Goal: Ask a question: Seek information or help from site administrators or community

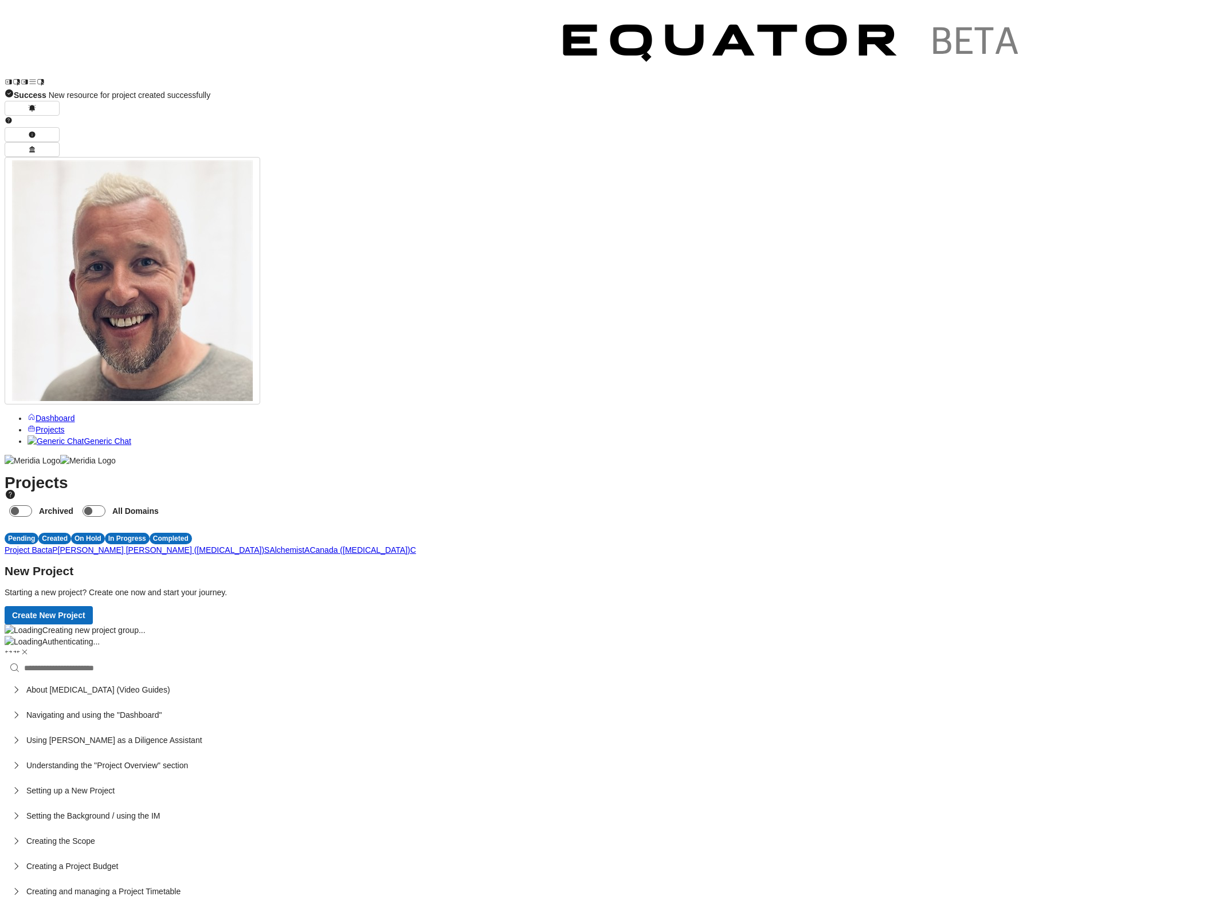
click at [61, 437] on link "Generic Chat" at bounding box center [80, 441] width 104 height 9
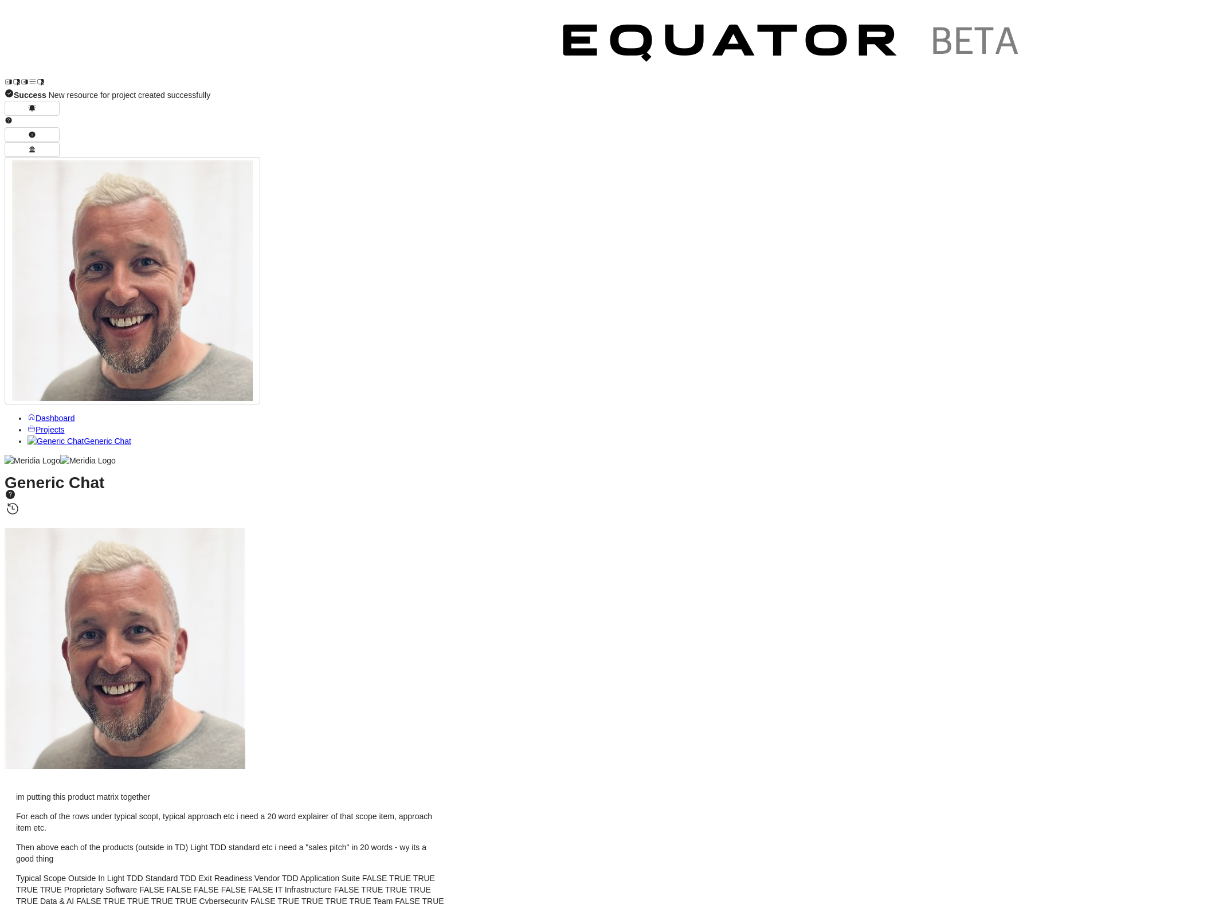
drag, startPoint x: 209, startPoint y: 868, endPoint x: 211, endPoint y: 888, distance: 19.6
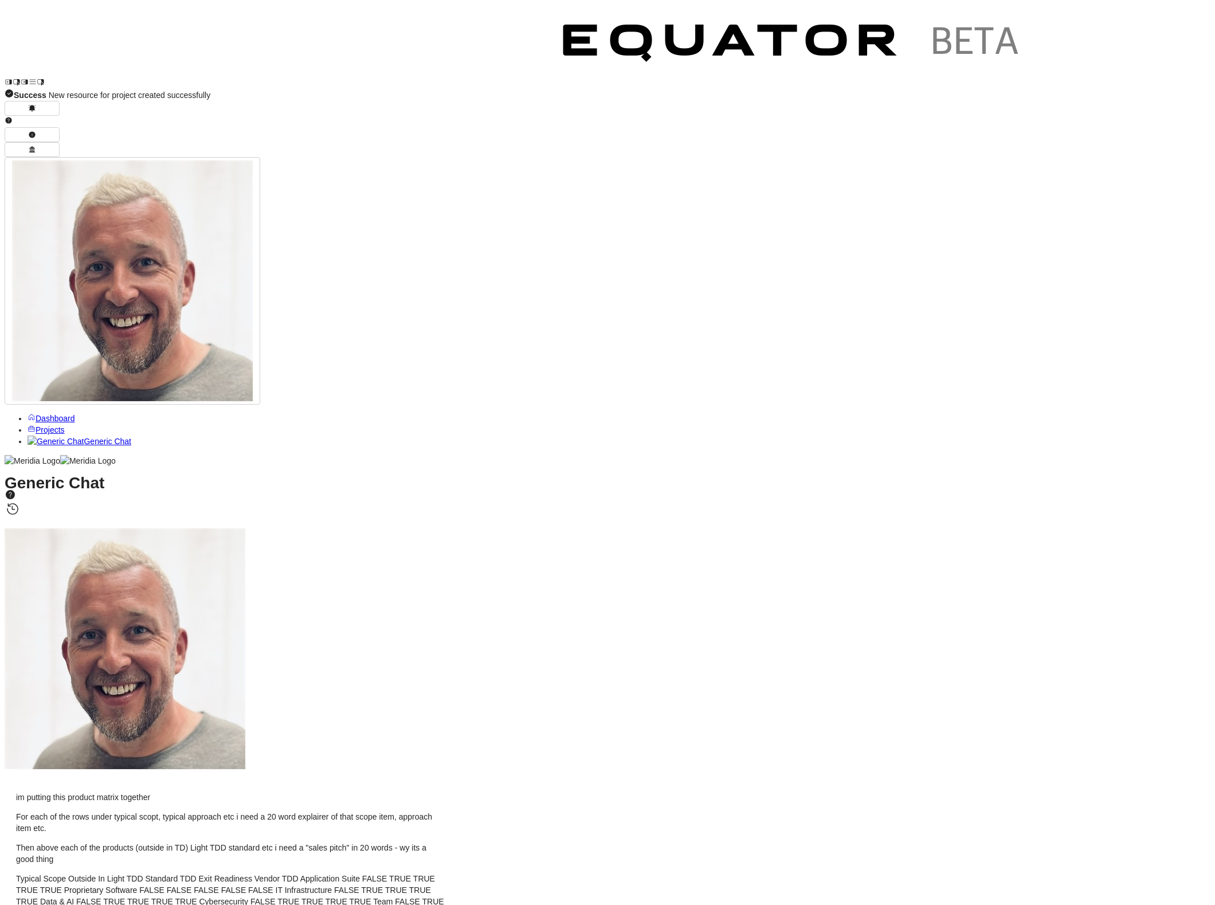
type textarea "**********"
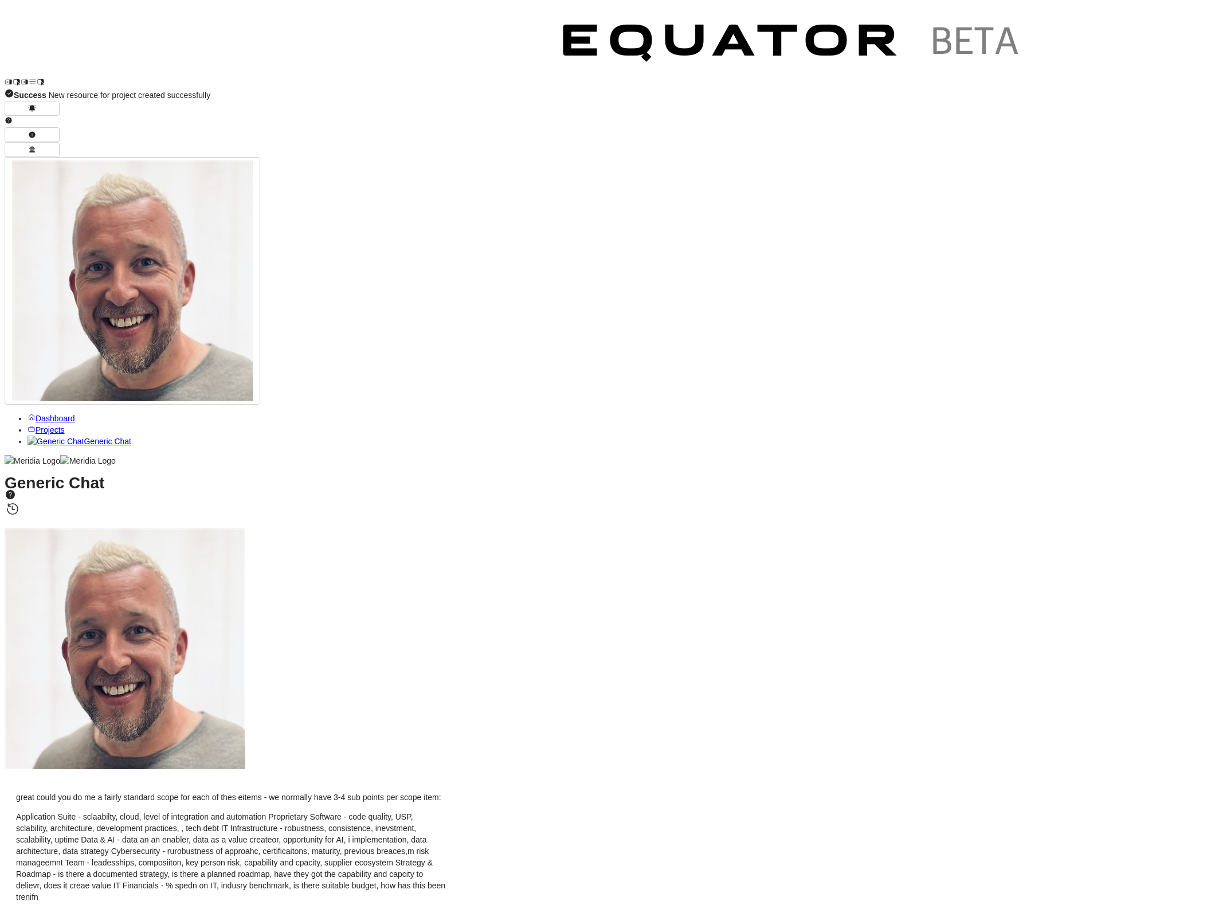
scroll to position [-79, 0]
drag, startPoint x: 323, startPoint y: 205, endPoint x: 629, endPoint y: 245, distance: 308.6
copy ul "Assessment of application scalability to support organic growth and M&A integra…"
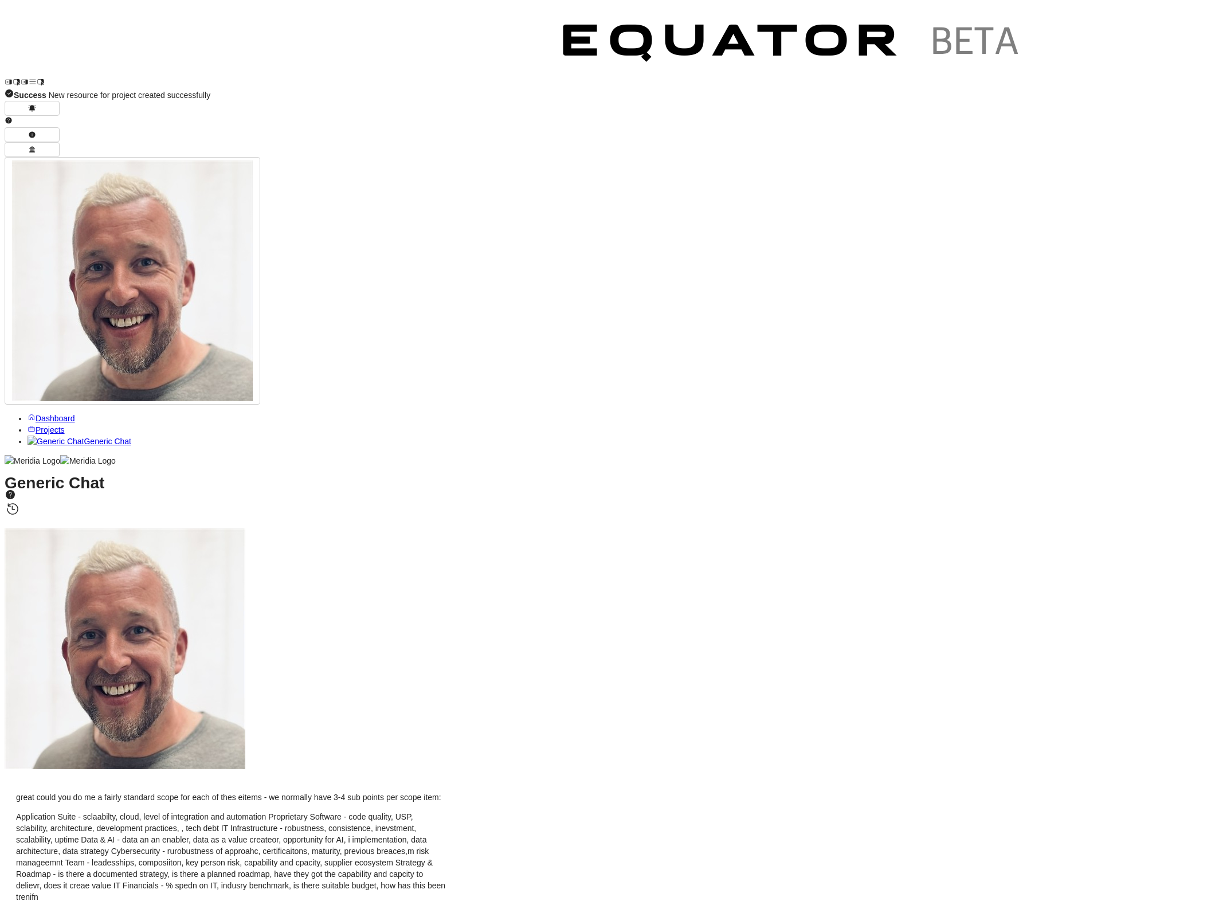
drag, startPoint x: 599, startPoint y: 204, endPoint x: 265, endPoint y: 201, distance: 334.7
copy li "Assessment of application scalability to support organic growth and M&A integra…"
drag, startPoint x: 594, startPoint y: 222, endPoint x: 269, endPoint y: 223, distance: 325.5
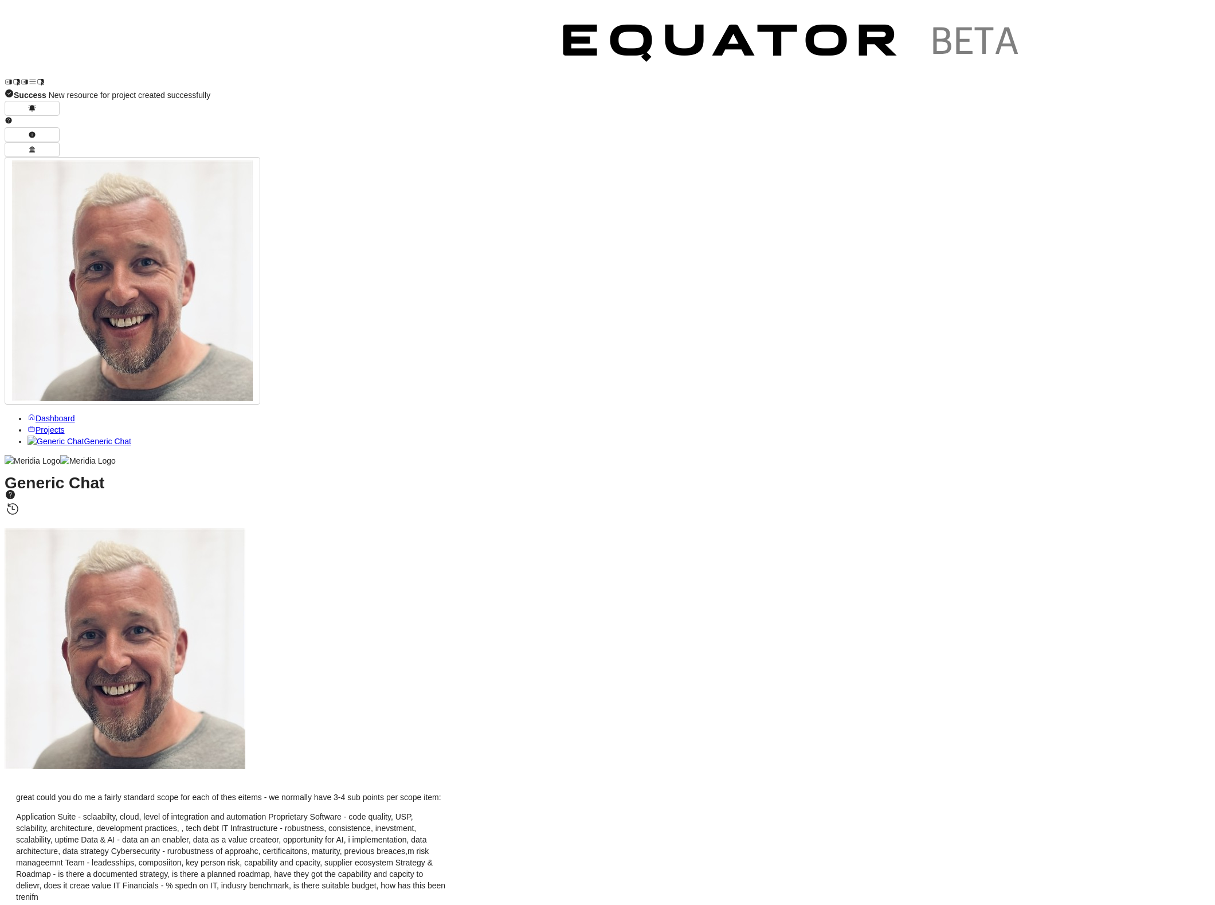
copy li "Evaluation of cloud adoption, migration readiness, and hybrid infrastructure st…"
drag, startPoint x: 269, startPoint y: 232, endPoint x: 604, endPoint y: 238, distance: 334.8
copy li "Analysis of system integration maturity, API capabilities, and data flow betwee…"
drag, startPoint x: 269, startPoint y: 249, endPoint x: 562, endPoint y: 254, distance: 293.5
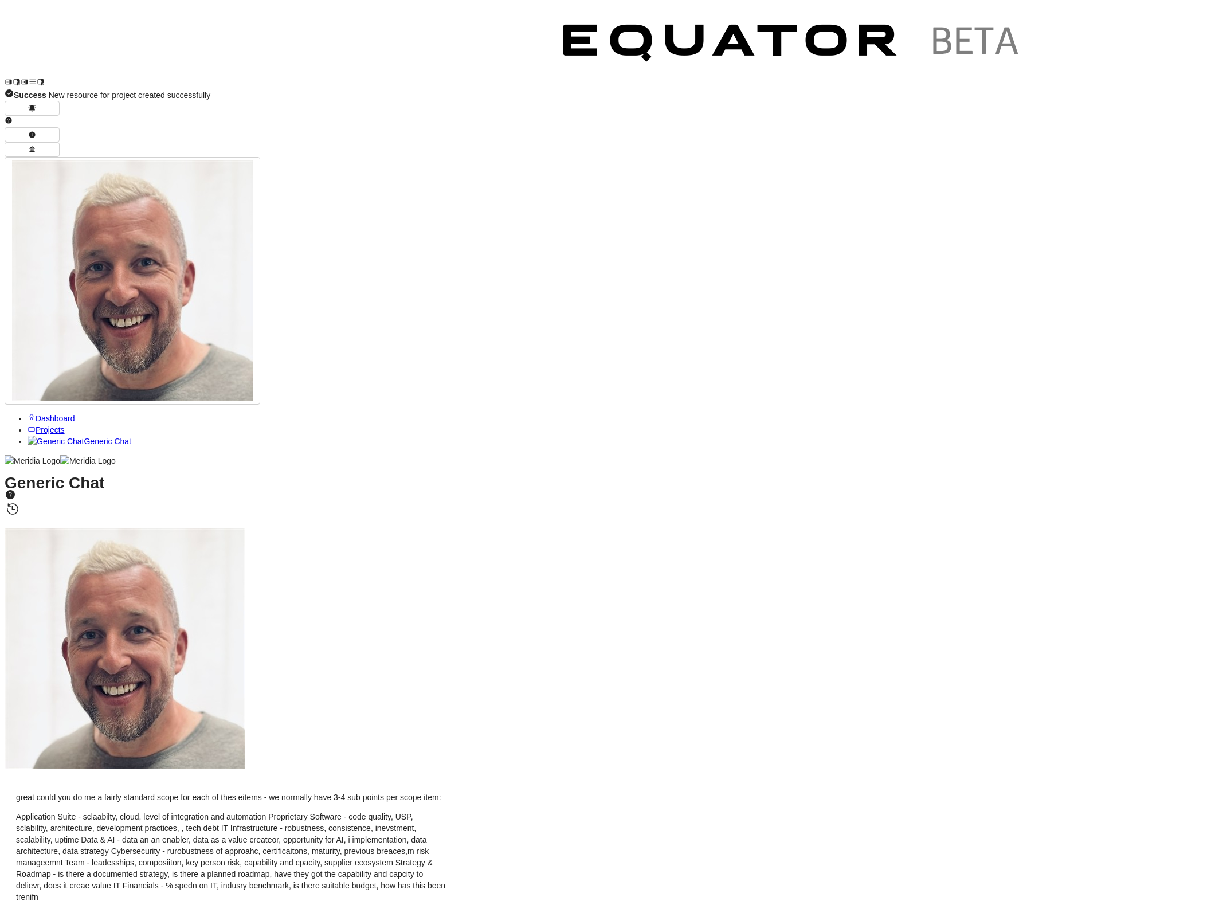
copy div "Review of process automation levels and opportunities for operational efficienc…"
drag, startPoint x: 269, startPoint y: 291, endPoint x: 642, endPoint y: 288, distance: 373.7
copy li "Code quality assessment including technical debt, maintainability, and security…"
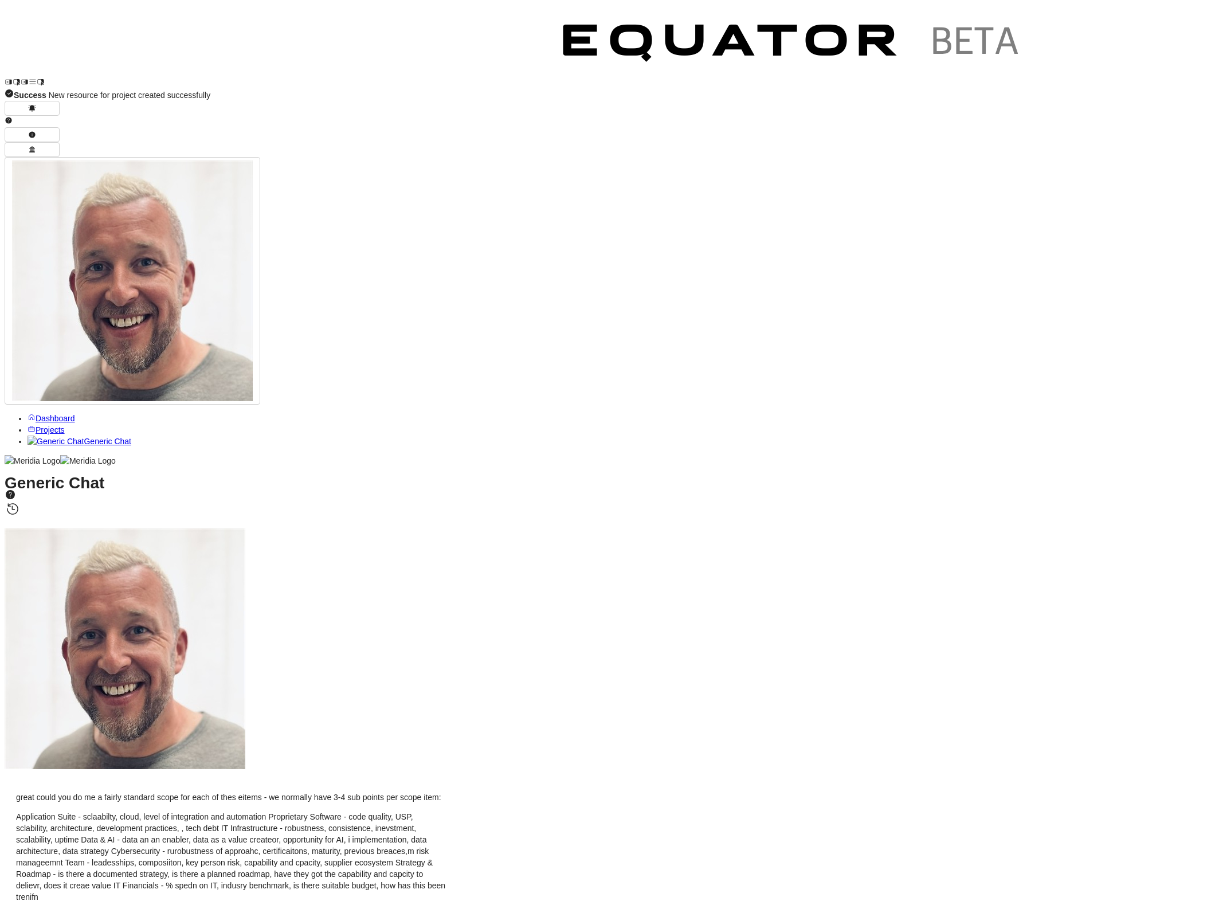
drag, startPoint x: 269, startPoint y: 305, endPoint x: 608, endPoint y: 306, distance: 338.7
copy li "Evaluation of unique selling points, competitive differentiation, and market po…"
drag, startPoint x: 363, startPoint y: 321, endPoint x: 677, endPoint y: 320, distance: 314.1
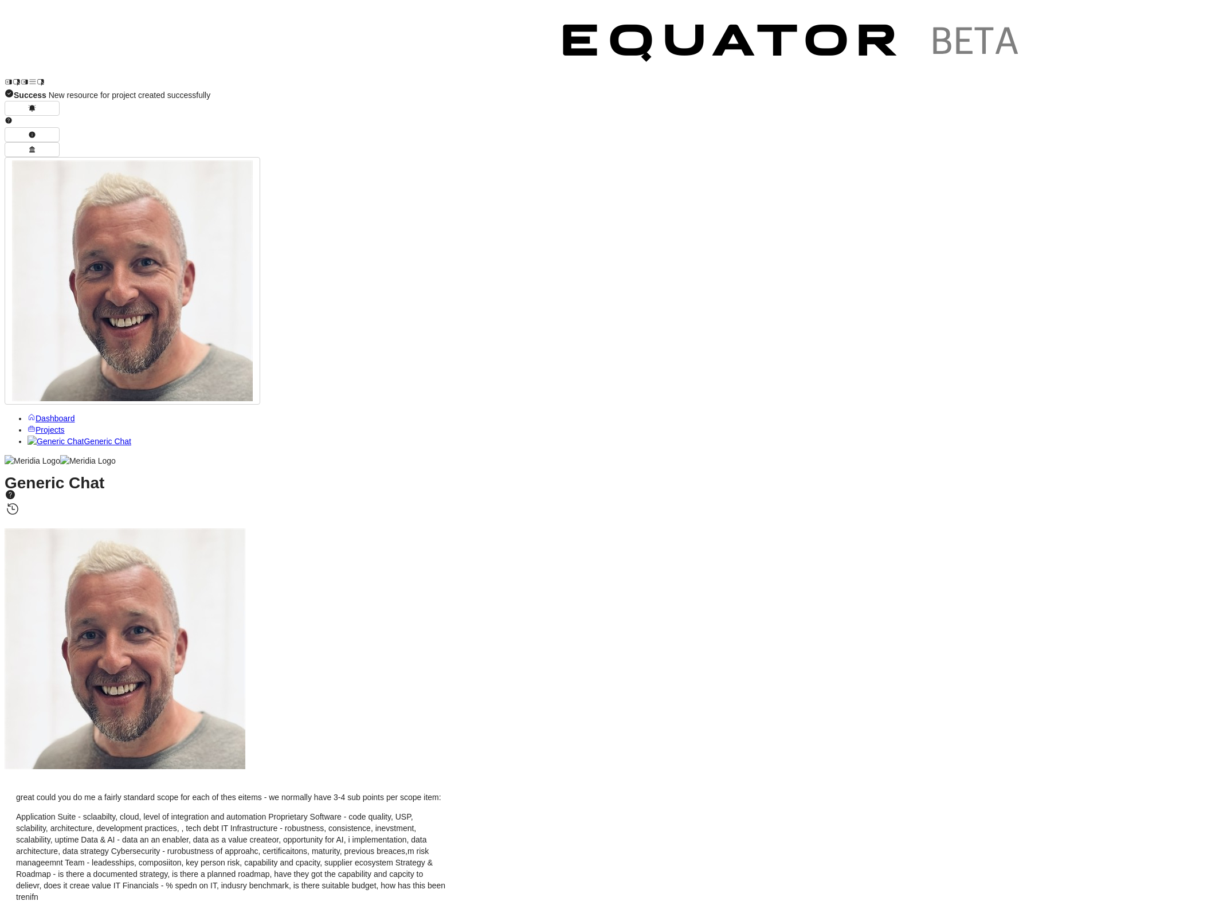
copy li "Scalability review covering architecture patterns, performance limits, and mult…"
drag, startPoint x: 268, startPoint y: 332, endPoint x: 688, endPoint y: 330, distance: 420.7
copy li "Assessment of development practices, DevOps maturity, documentation standards, …"
drag, startPoint x: 266, startPoint y: 373, endPoint x: 669, endPoint y: 374, distance: 403.5
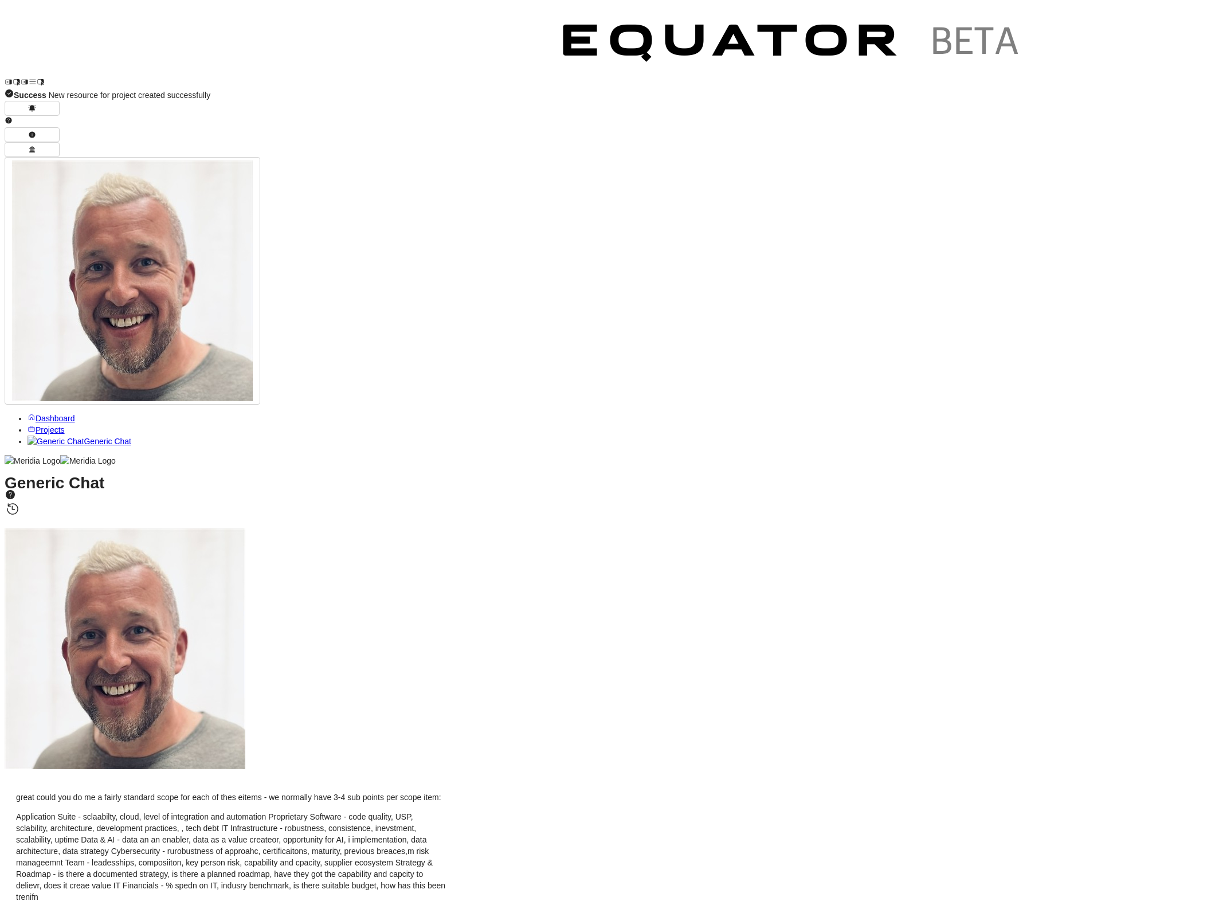
copy li "Robustness evaluation including redundancy, disaster recovery, and business con…"
drag, startPoint x: 269, startPoint y: 389, endPoint x: 668, endPoint y: 393, distance: 399.5
drag, startPoint x: 269, startPoint y: 402, endPoint x: 628, endPoint y: 401, distance: 359.4
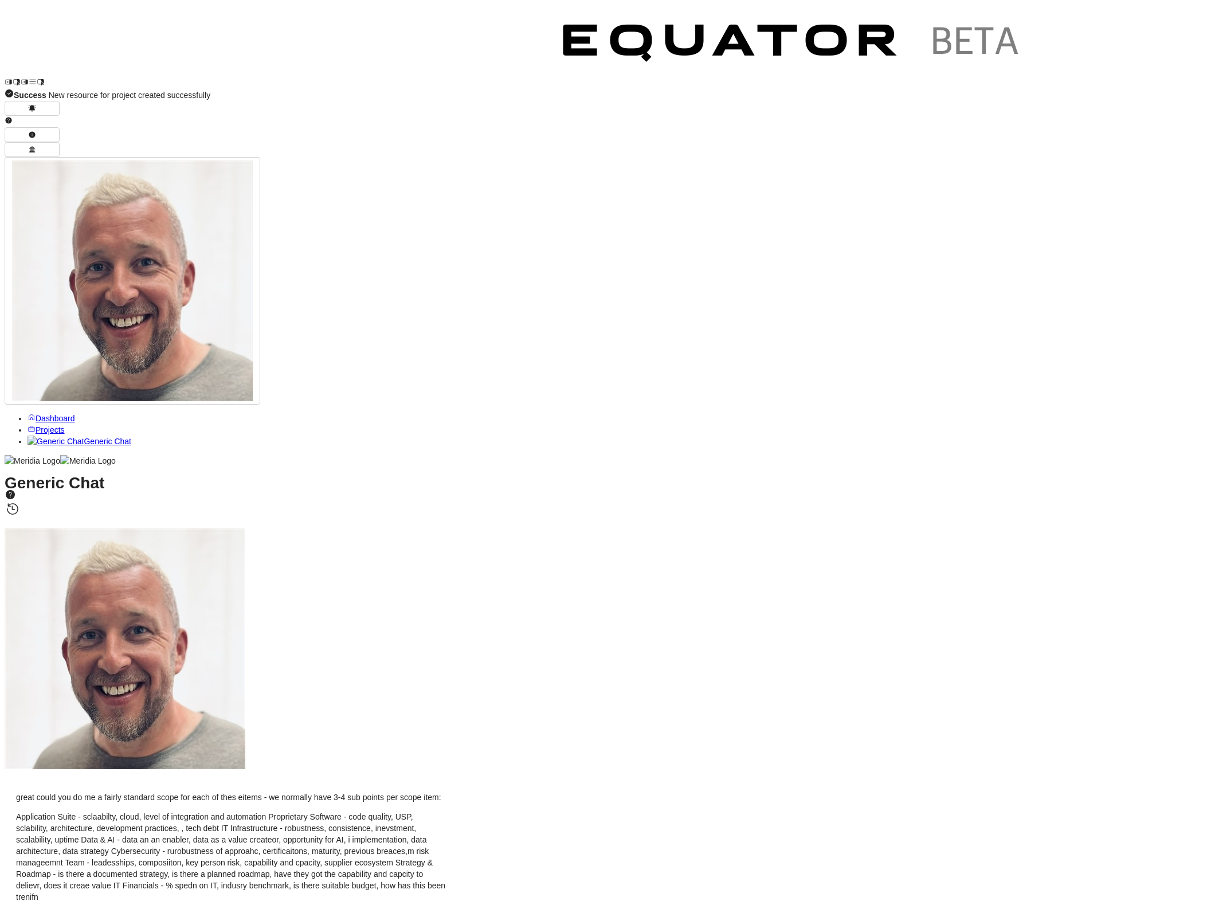
drag, startPoint x: 331, startPoint y: 417, endPoint x: 645, endPoint y: 420, distance: 314.7
drag, startPoint x: 269, startPoint y: 458, endPoint x: 669, endPoint y: 463, distance: 400.6
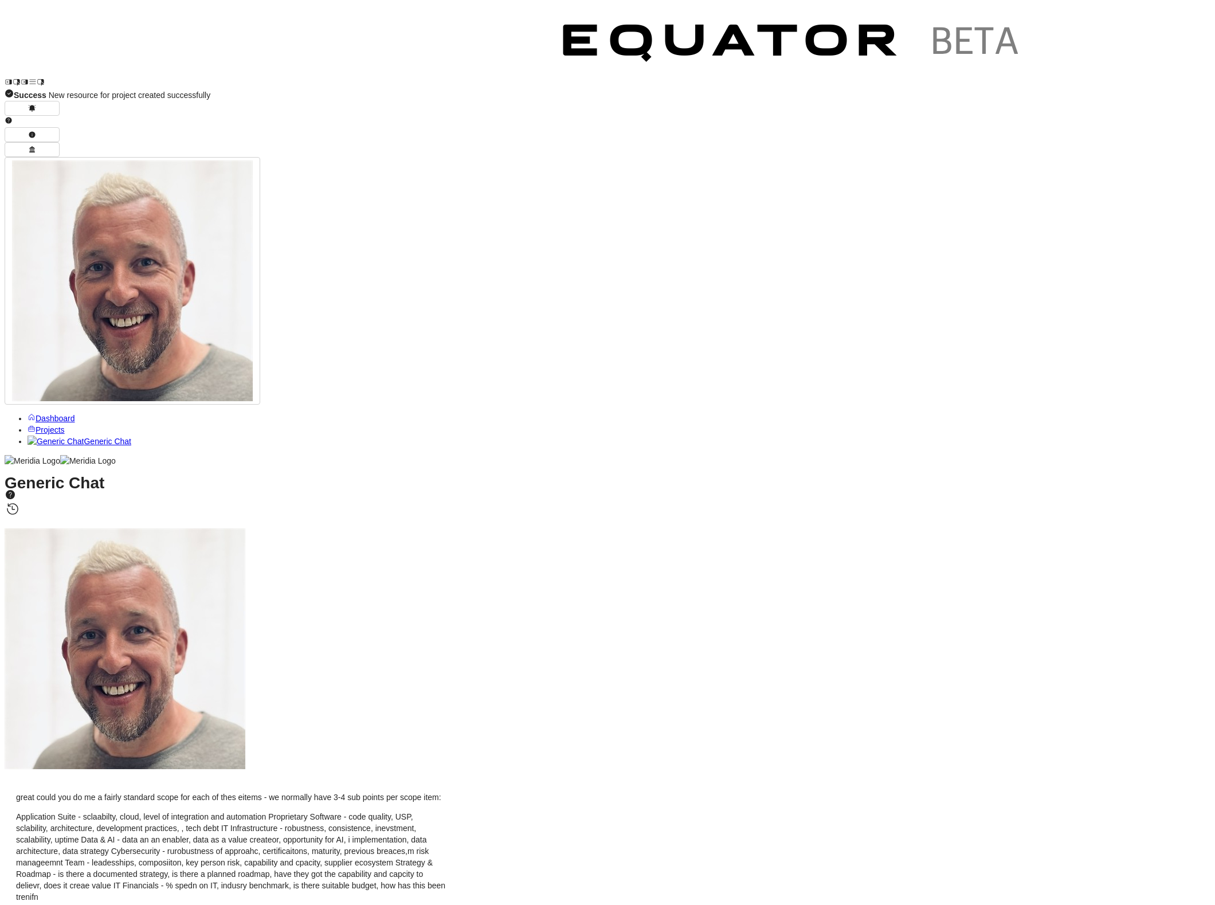
drag, startPoint x: 267, startPoint y: 471, endPoint x: 600, endPoint y: 474, distance: 333.0
drag, startPoint x: 269, startPoint y: 485, endPoint x: 611, endPoint y: 491, distance: 342.2
drag, startPoint x: 268, startPoint y: 499, endPoint x: 689, endPoint y: 510, distance: 420.8
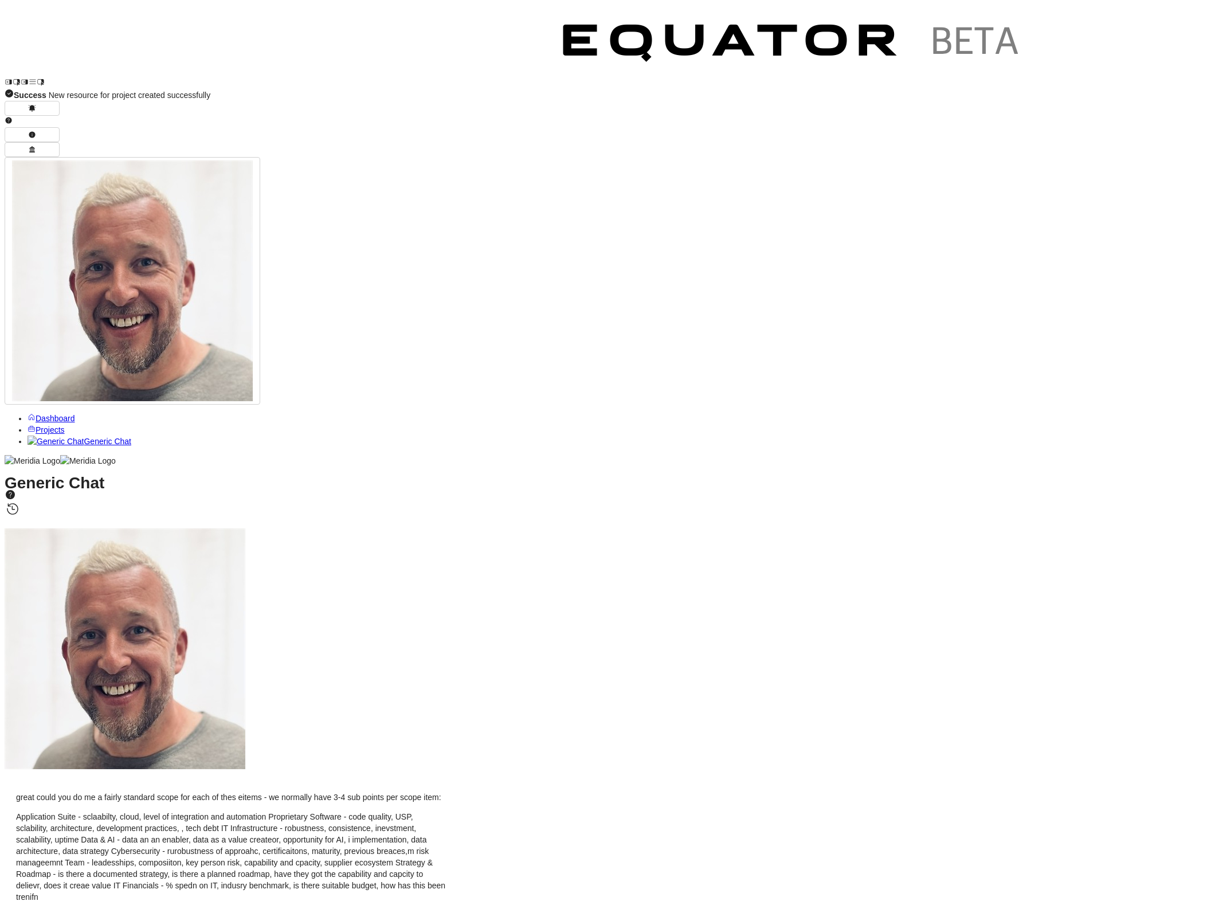
drag, startPoint x: 268, startPoint y: 543, endPoint x: 641, endPoint y: 534, distance: 373.2
drag, startPoint x: 313, startPoint y: 559, endPoint x: 586, endPoint y: 569, distance: 273.0
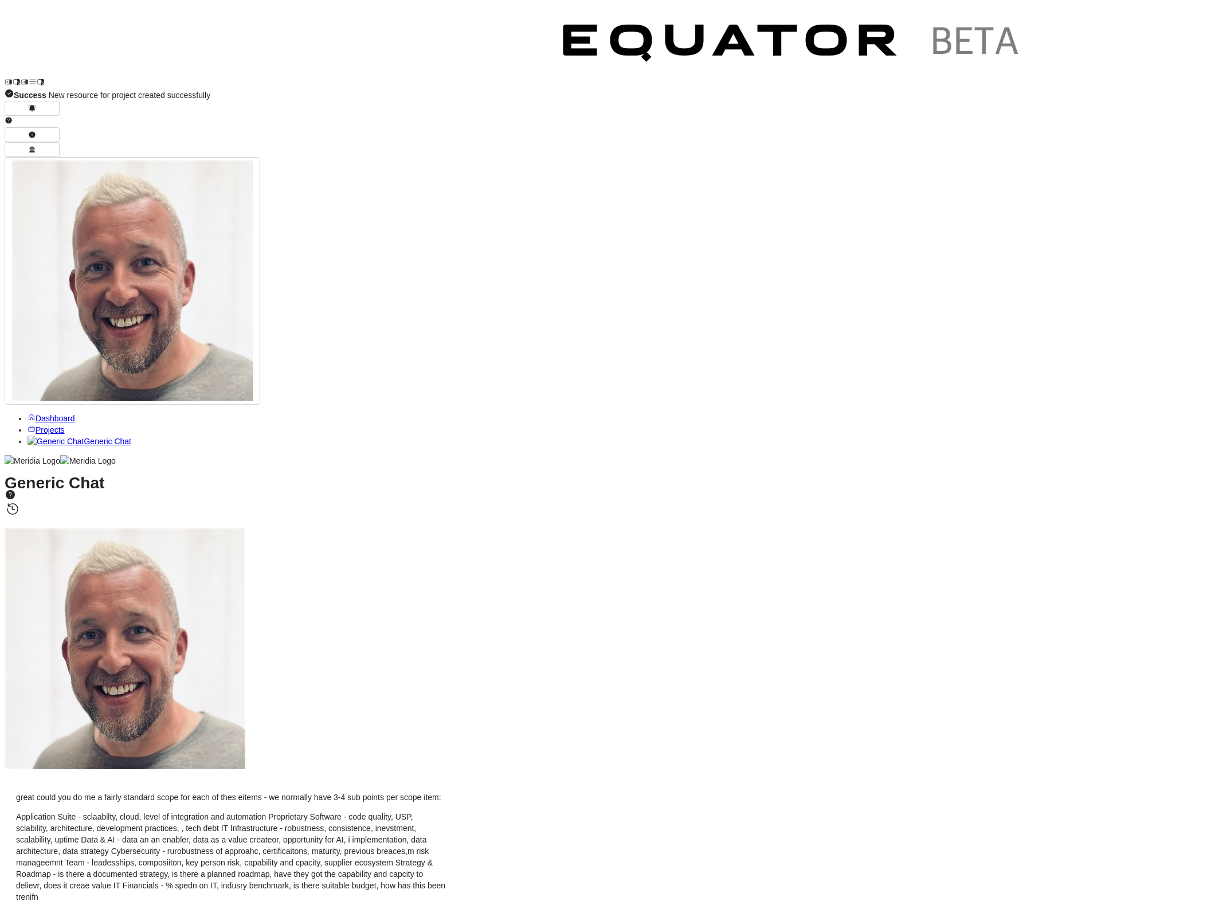
drag, startPoint x: 557, startPoint y: 559, endPoint x: 244, endPoint y: 559, distance: 312.9
drag, startPoint x: 271, startPoint y: 575, endPoint x: 614, endPoint y: 578, distance: 343.3
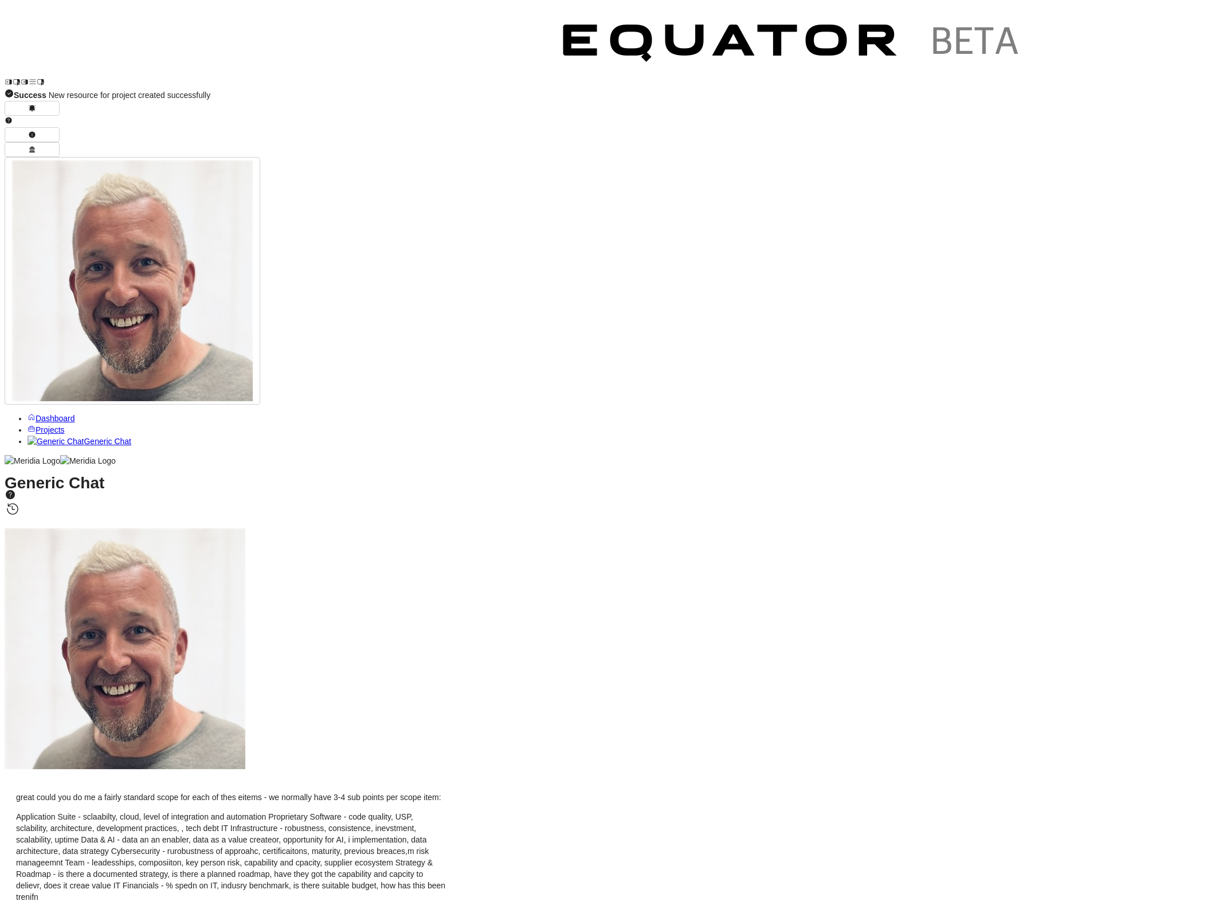
drag, startPoint x: 269, startPoint y: 586, endPoint x: 653, endPoint y: 592, distance: 383.5
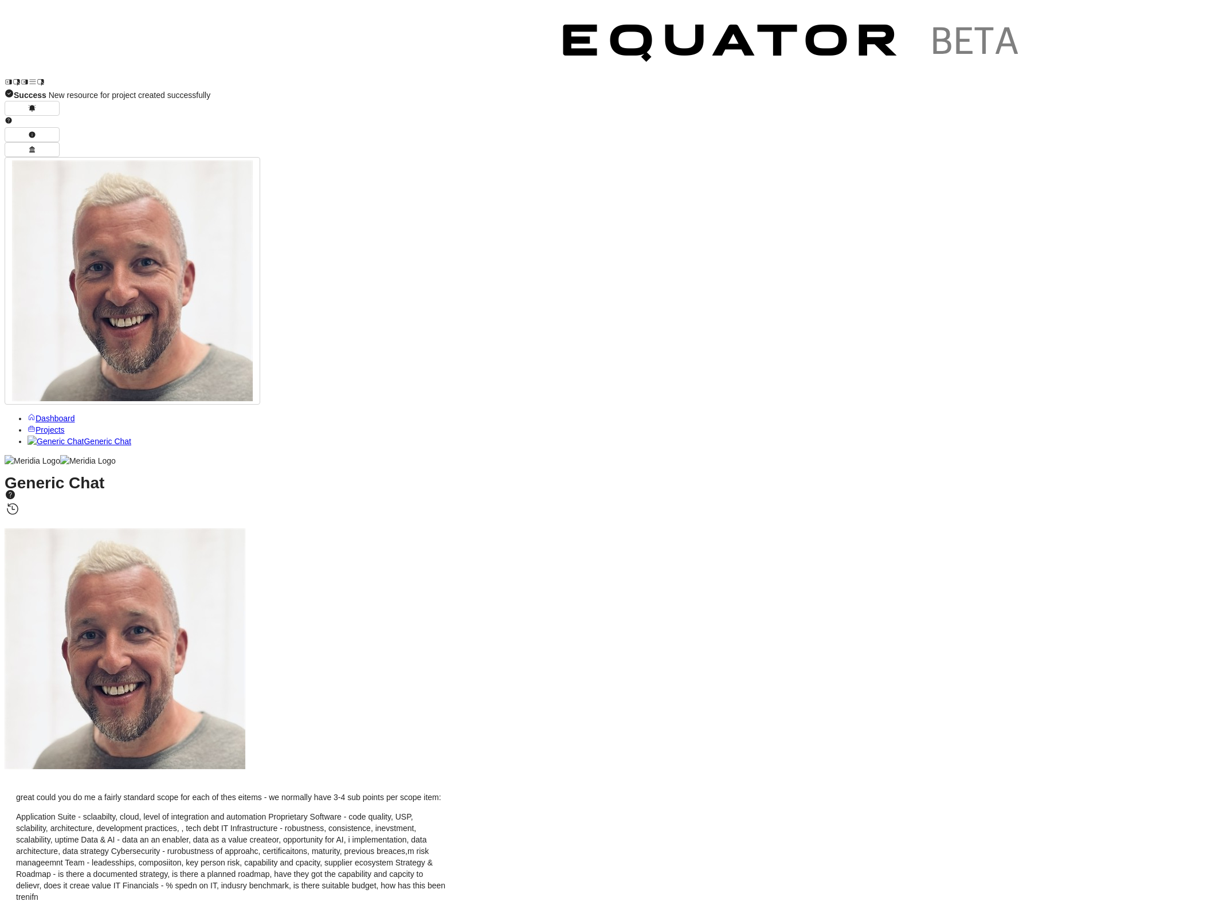
type textarea "**********"
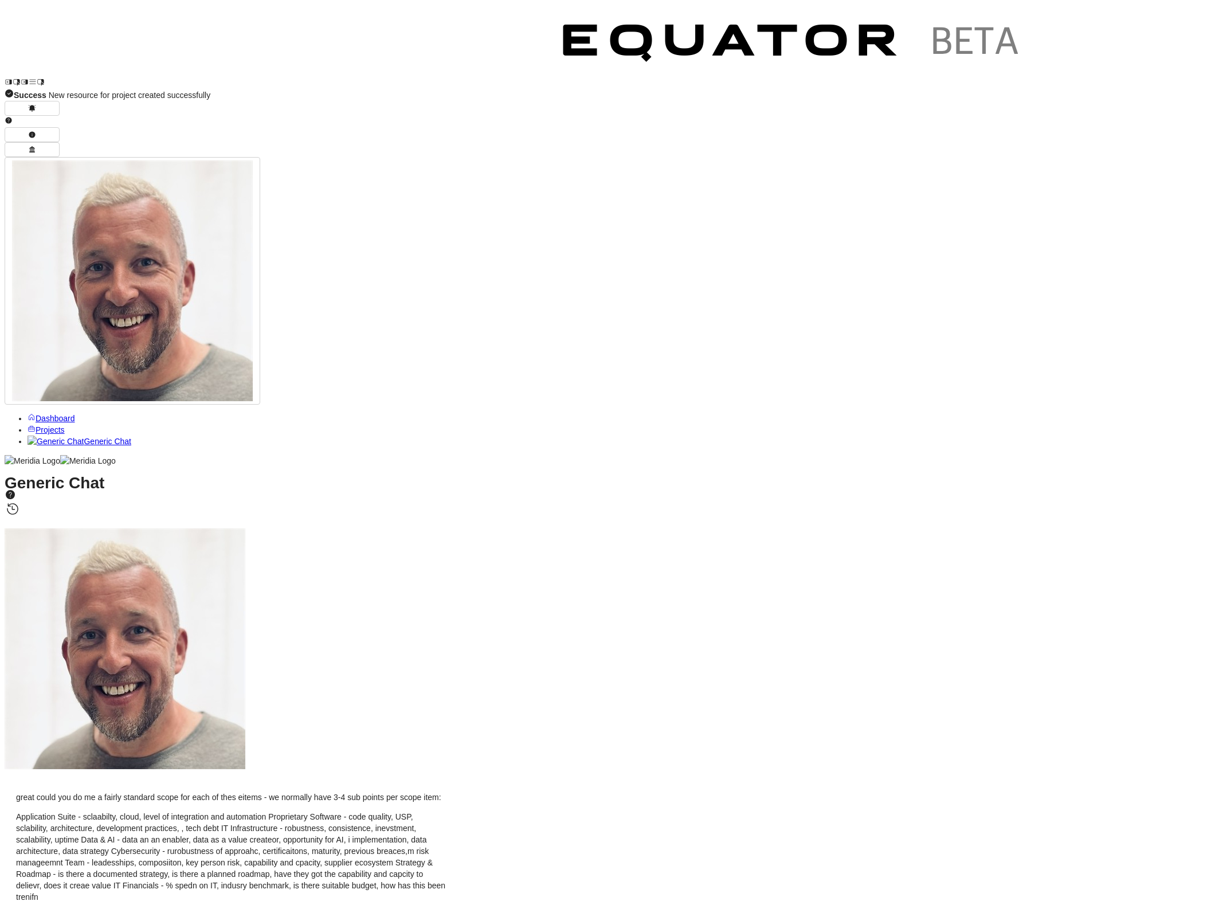
drag, startPoint x: 577, startPoint y: 491, endPoint x: 267, endPoint y: 496, distance: 309.5
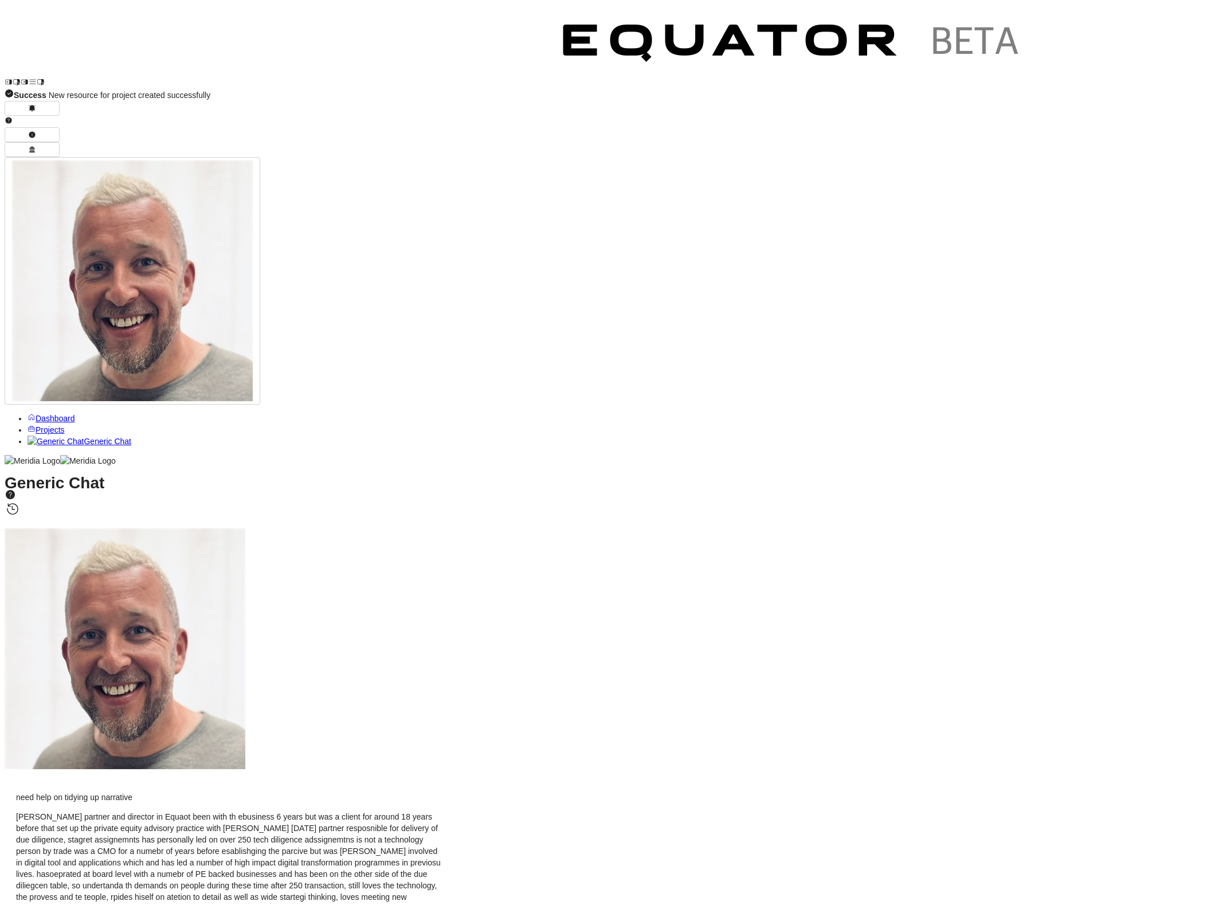
drag, startPoint x: 586, startPoint y: 506, endPoint x: 264, endPoint y: 506, distance: 322.1
drag, startPoint x: 531, startPoint y: 520, endPoint x: 266, endPoint y: 522, distance: 264.8
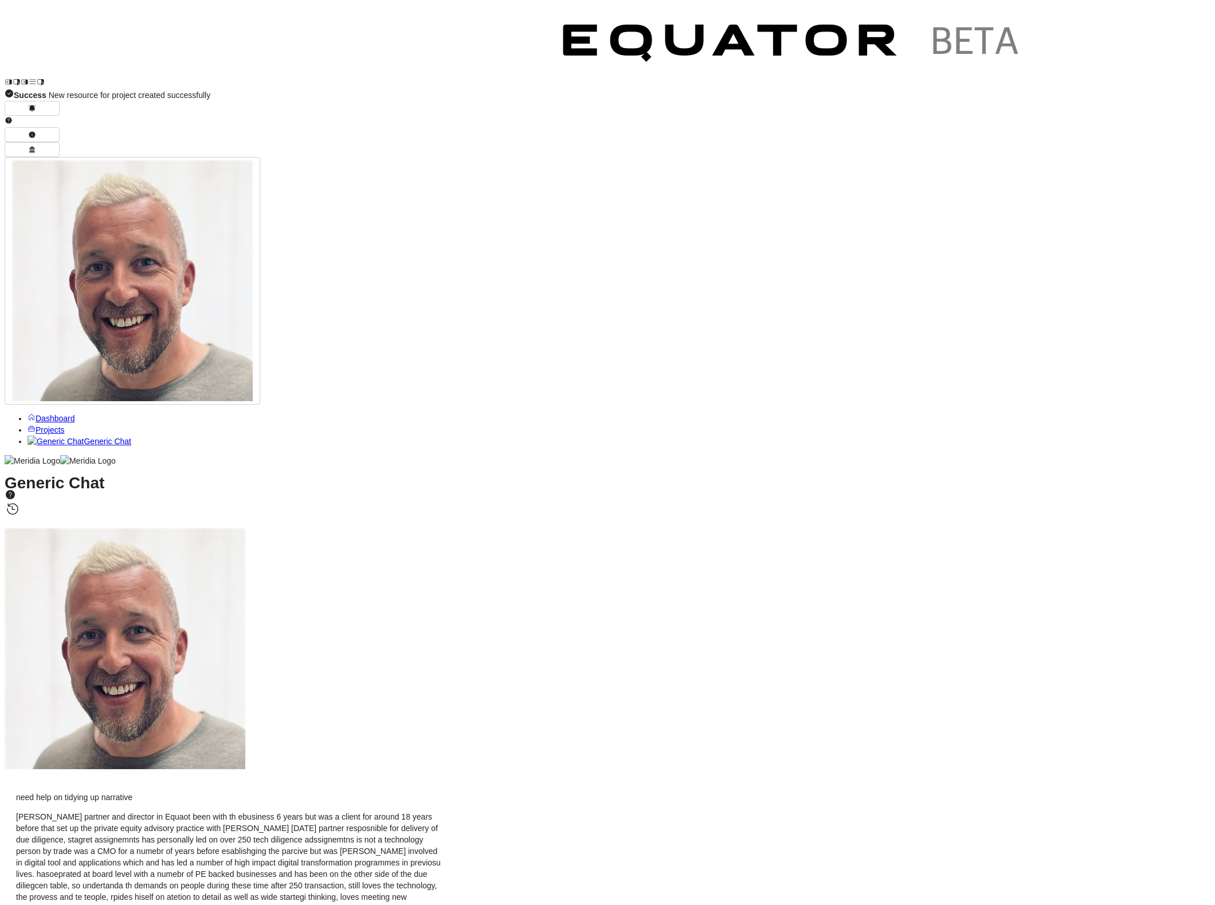
drag, startPoint x: 507, startPoint y: 562, endPoint x: 576, endPoint y: 546, distance: 71.2
drag, startPoint x: 503, startPoint y: 535, endPoint x: 264, endPoint y: 535, distance: 239.6
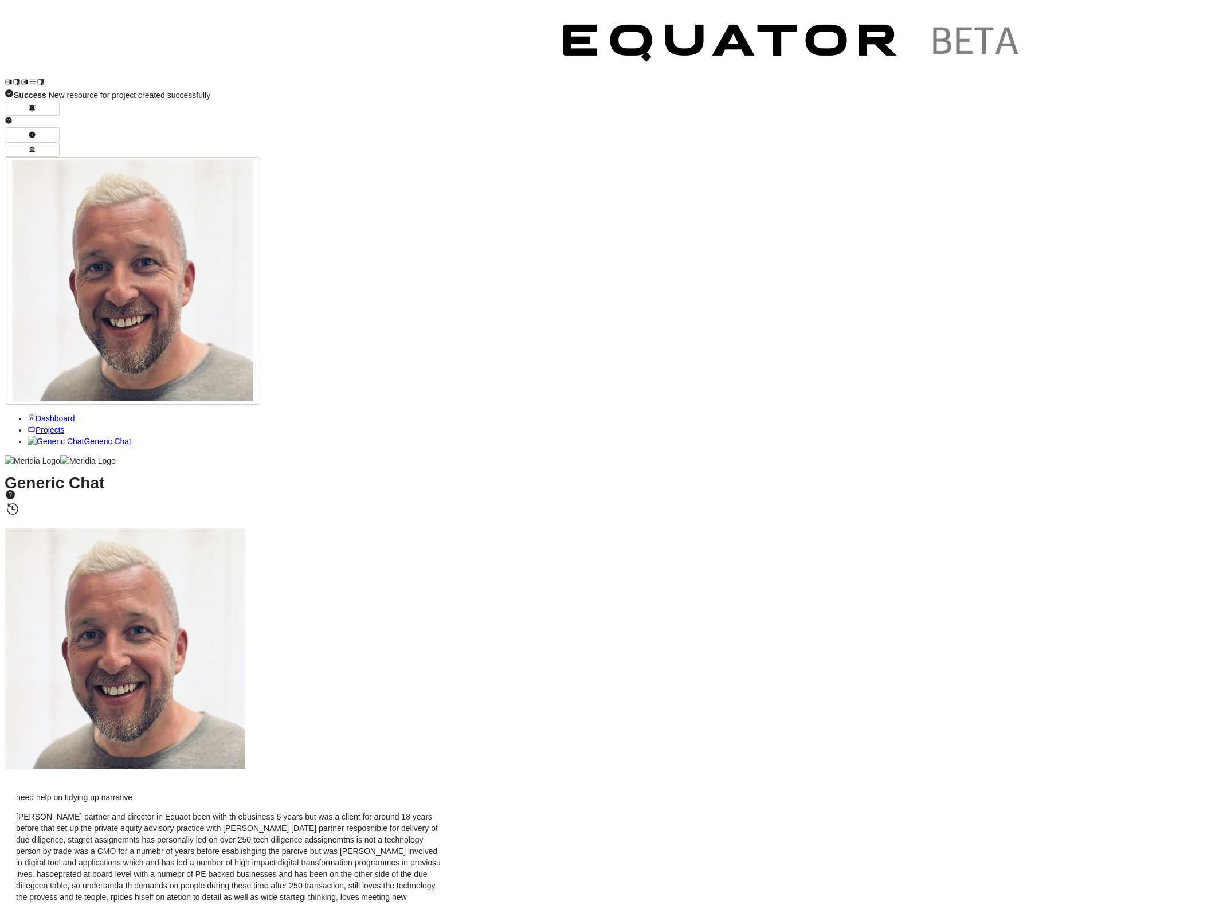
drag, startPoint x: 642, startPoint y: 474, endPoint x: 256, endPoint y: 472, distance: 386.3
drag, startPoint x: 607, startPoint y: 489, endPoint x: 269, endPoint y: 492, distance: 338.2
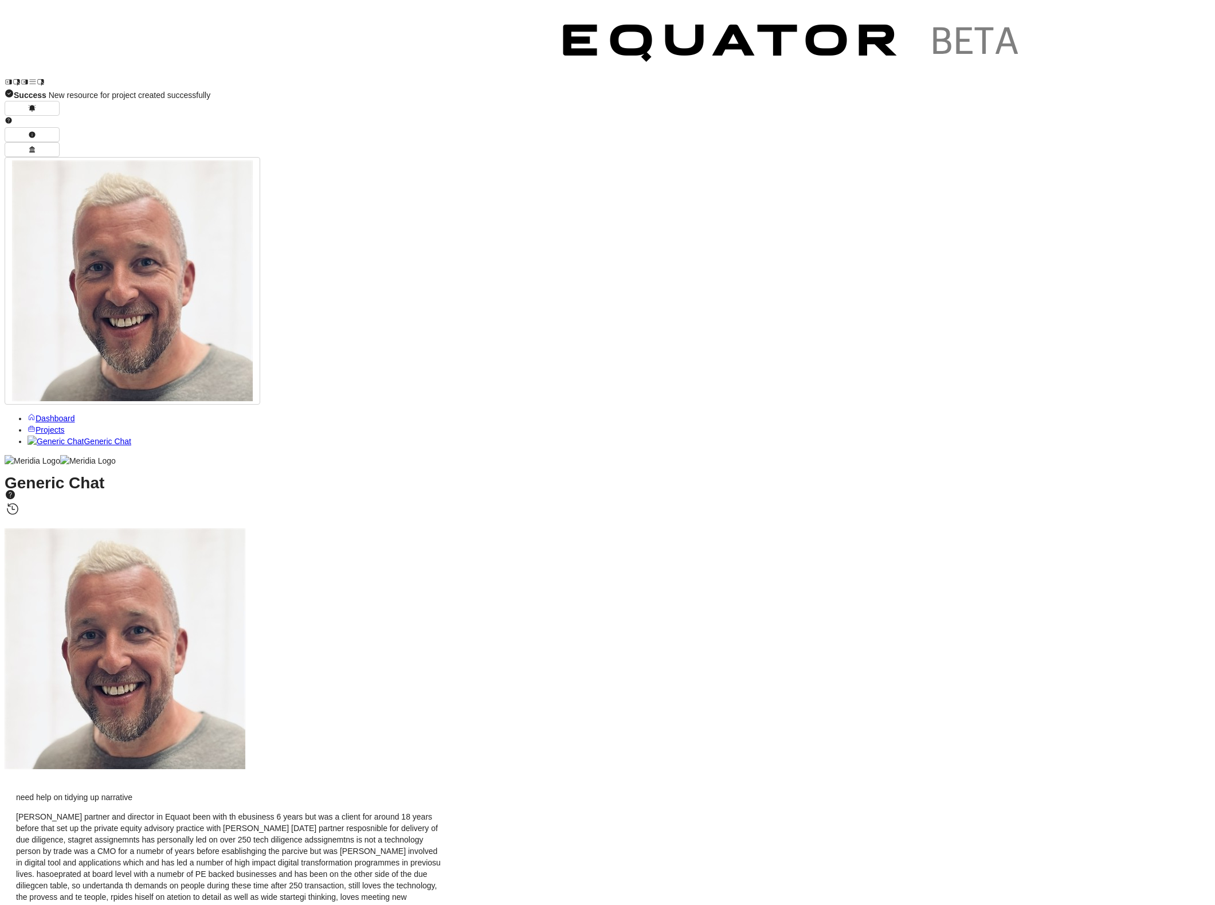
drag, startPoint x: 565, startPoint y: 504, endPoint x: 267, endPoint y: 507, distance: 297.5
drag, startPoint x: 452, startPoint y: 528, endPoint x: 268, endPoint y: 522, distance: 184.1
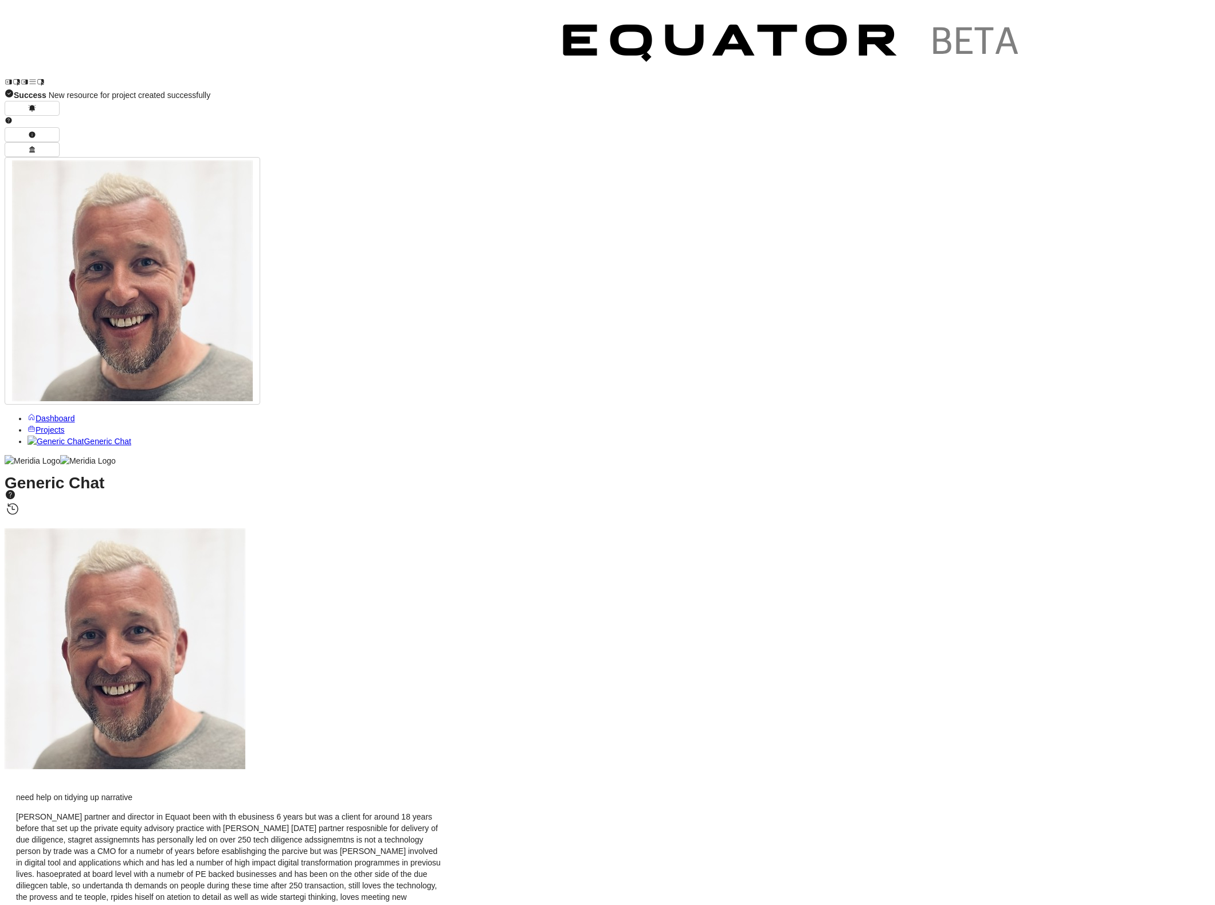
drag, startPoint x: 269, startPoint y: 557, endPoint x: 542, endPoint y: 557, distance: 272.8
drag, startPoint x: 268, startPoint y: 574, endPoint x: 493, endPoint y: 583, distance: 224.8
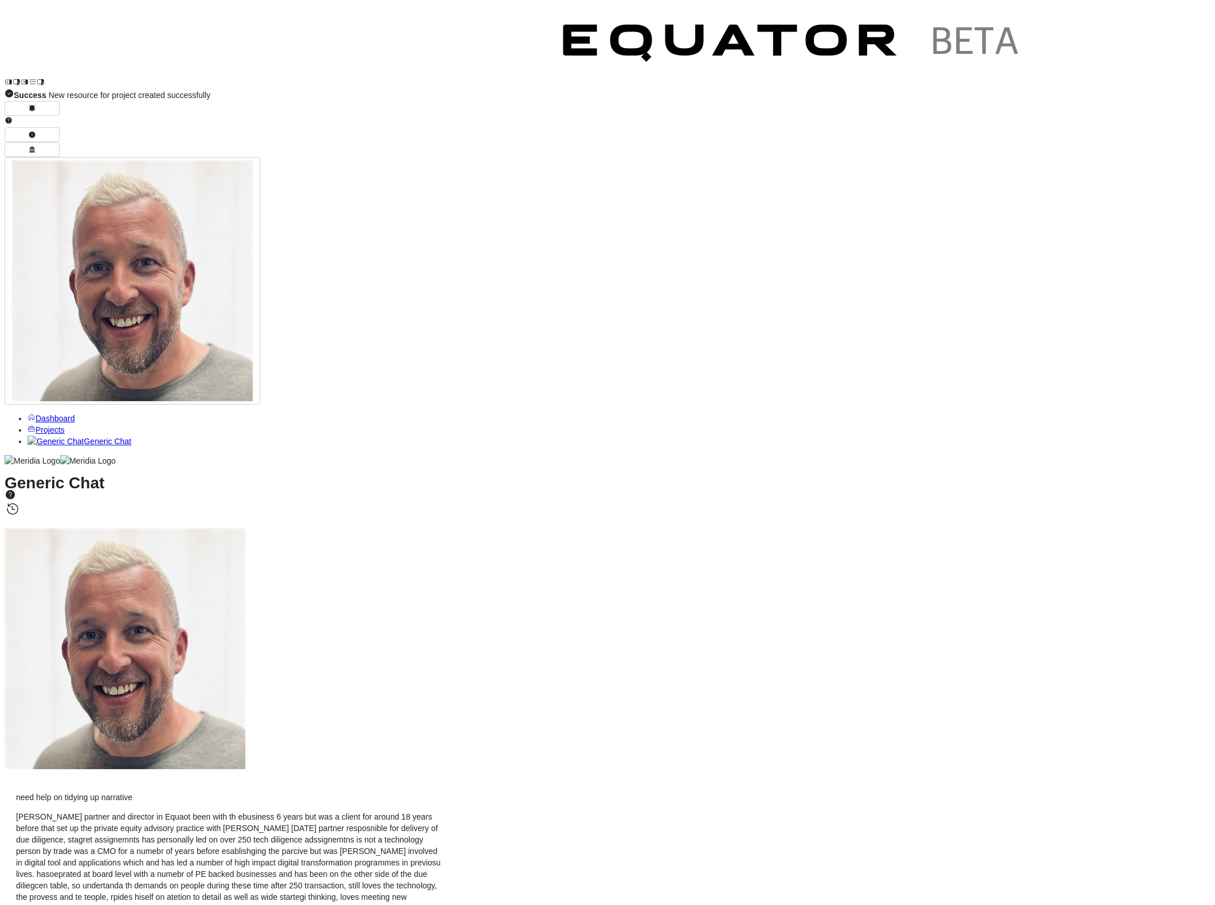
drag, startPoint x: 267, startPoint y: 586, endPoint x: 602, endPoint y: 588, distance: 335.3
drag, startPoint x: 434, startPoint y: 592, endPoint x: 425, endPoint y: 594, distance: 9.3
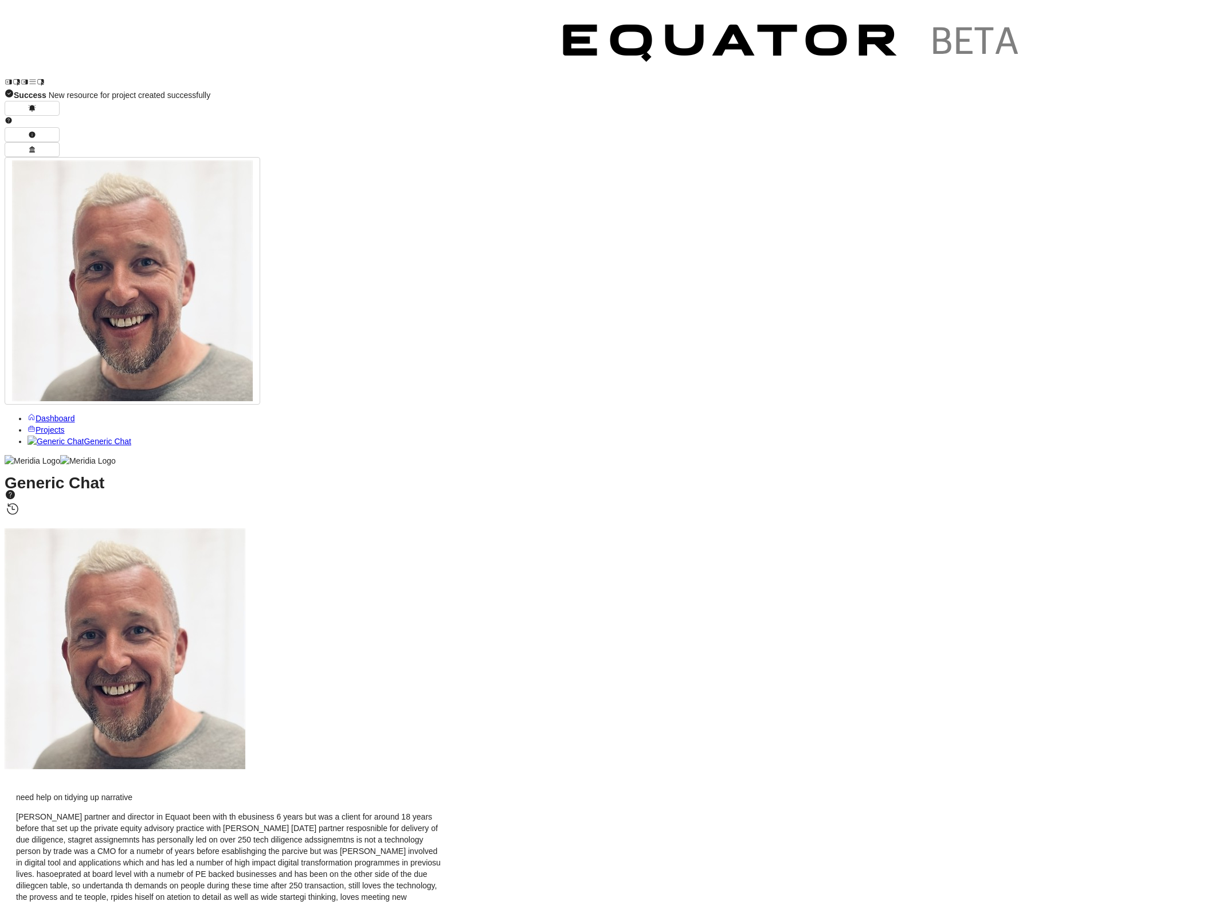
drag, startPoint x: 323, startPoint y: 600, endPoint x: 606, endPoint y: 602, distance: 283.1
drag, startPoint x: 520, startPoint y: 855, endPoint x: 273, endPoint y: 853, distance: 246.4
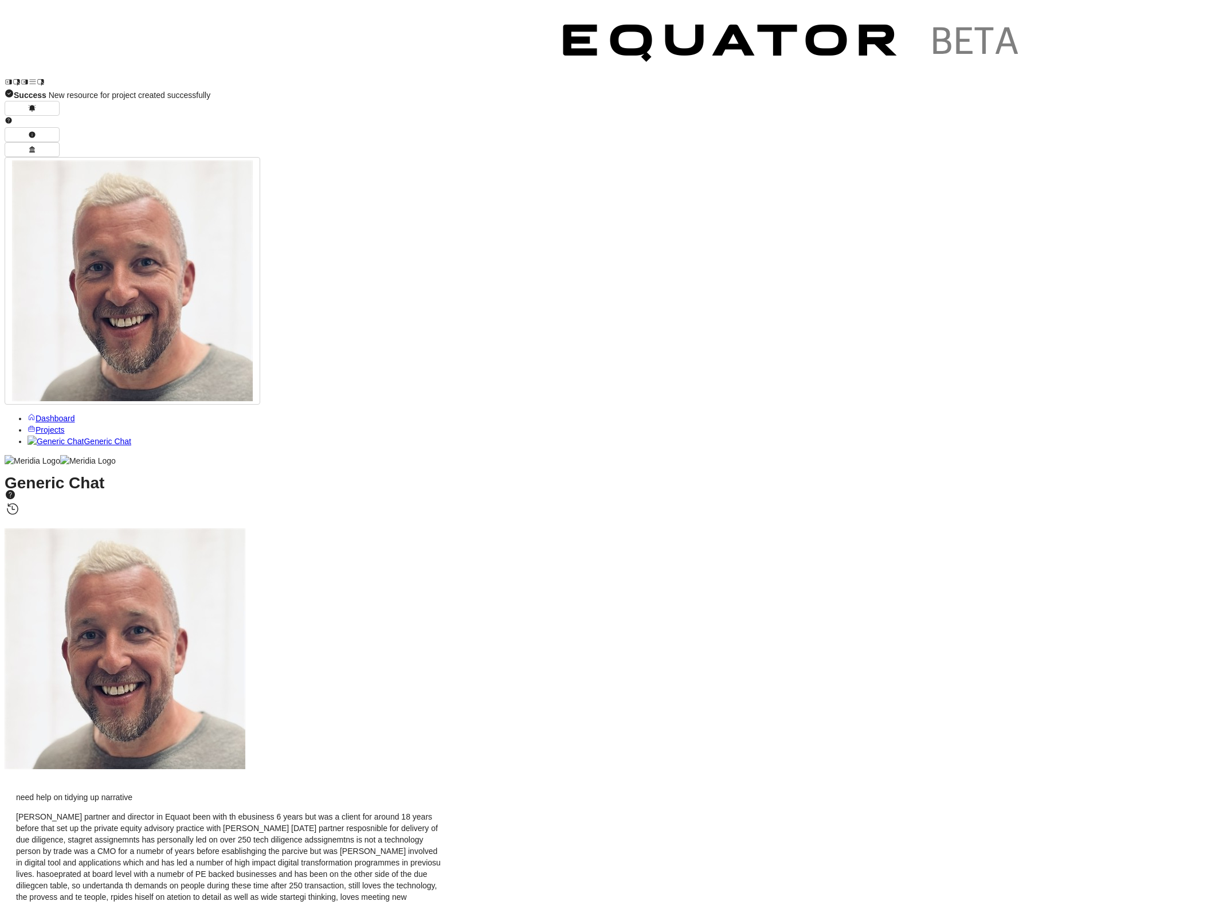
drag, startPoint x: 301, startPoint y: 851, endPoint x: 542, endPoint y: 849, distance: 240.7
type textarea "**********"
drag, startPoint x: 1130, startPoint y: 891, endPoint x: 1013, endPoint y: 873, distance: 118.8
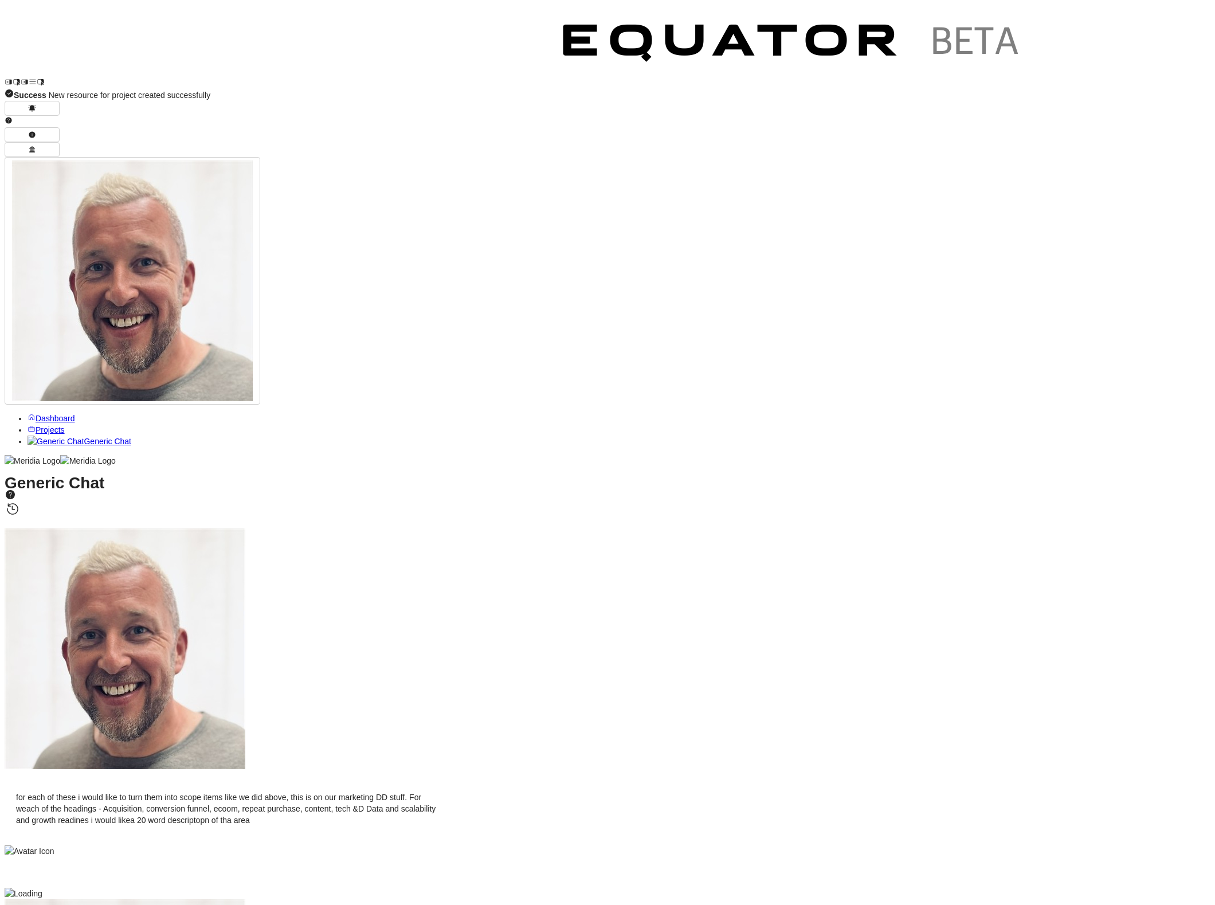
scroll to position [0, 0]
click at [95, 839] on icon "button" at bounding box center [91, 843] width 8 height 8
paste textarea "**********"
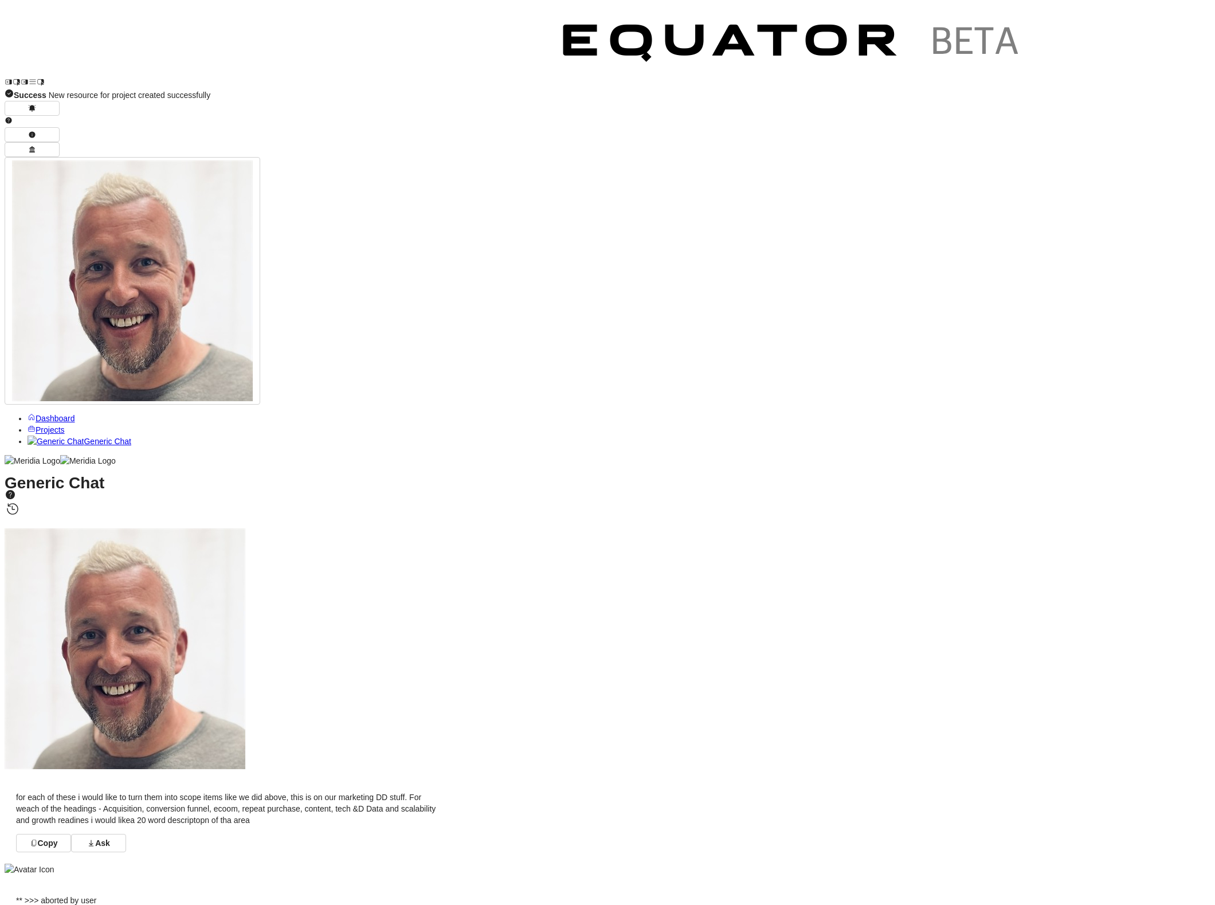
scroll to position [222, 0]
type textarea "**********"
drag, startPoint x: 1143, startPoint y: 889, endPoint x: 802, endPoint y: 810, distance: 349.9
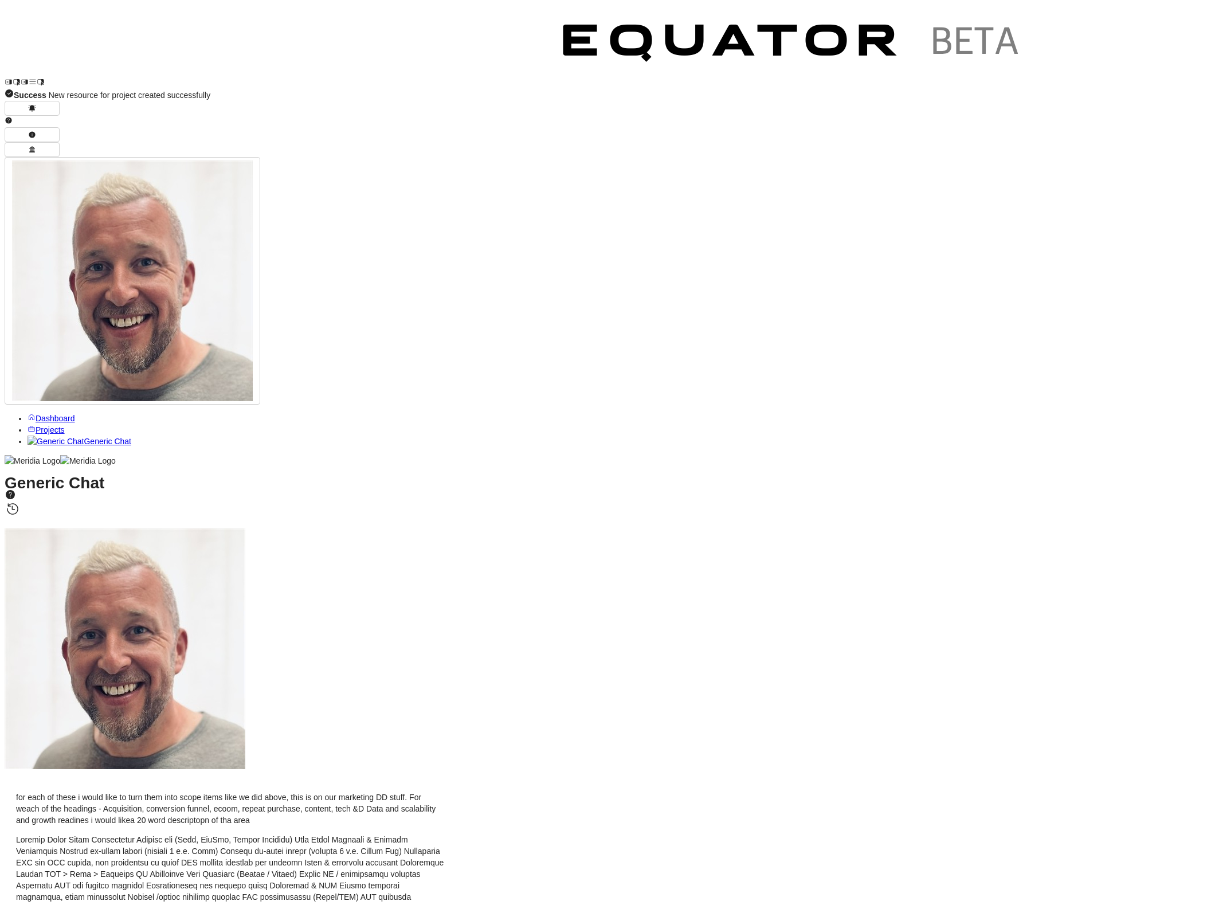
scroll to position [-1094, 0]
drag, startPoint x: 299, startPoint y: 460, endPoint x: 456, endPoint y: 473, distance: 158.1
drag, startPoint x: 269, startPoint y: 512, endPoint x: 537, endPoint y: 515, distance: 268.2
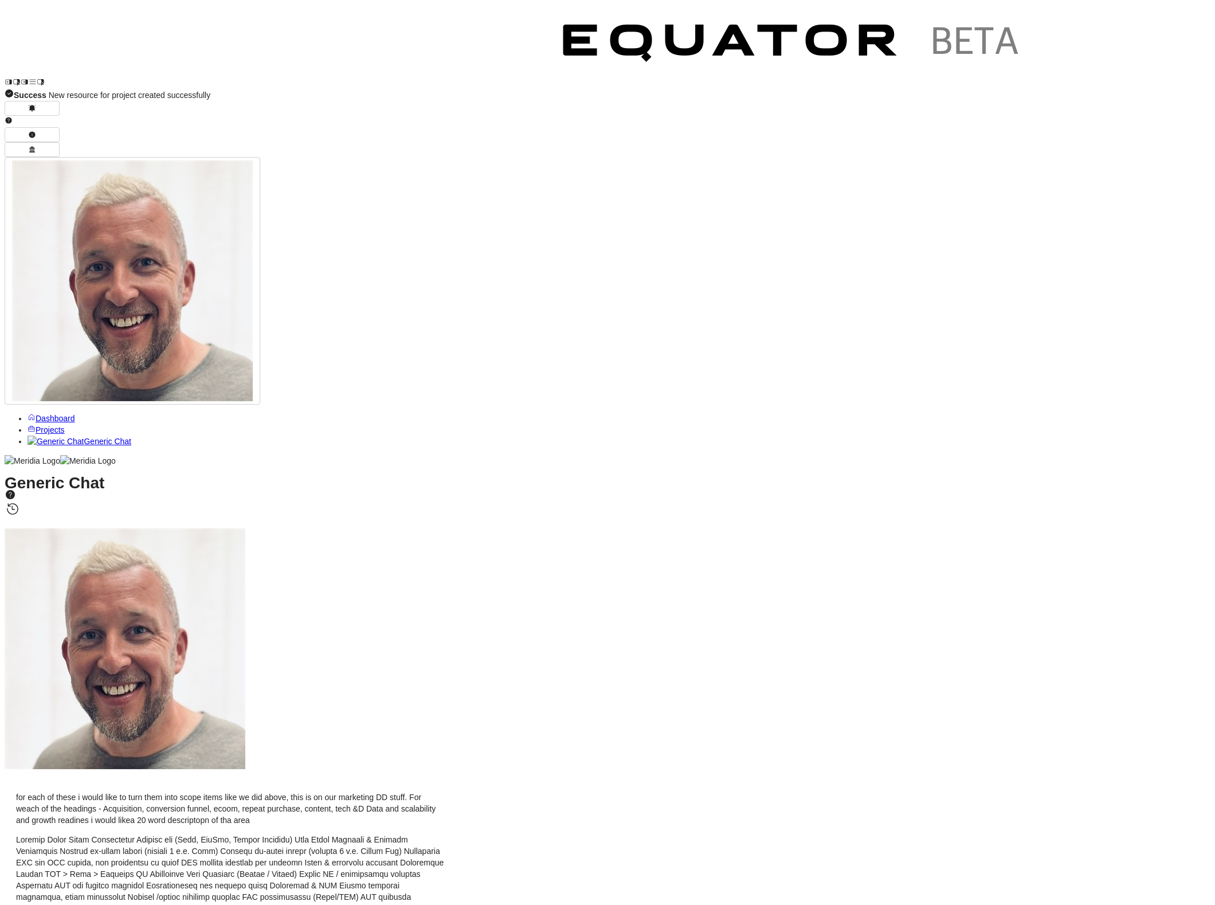
scroll to position [0, 0]
paste textarea "**********"
type textarea "**********"
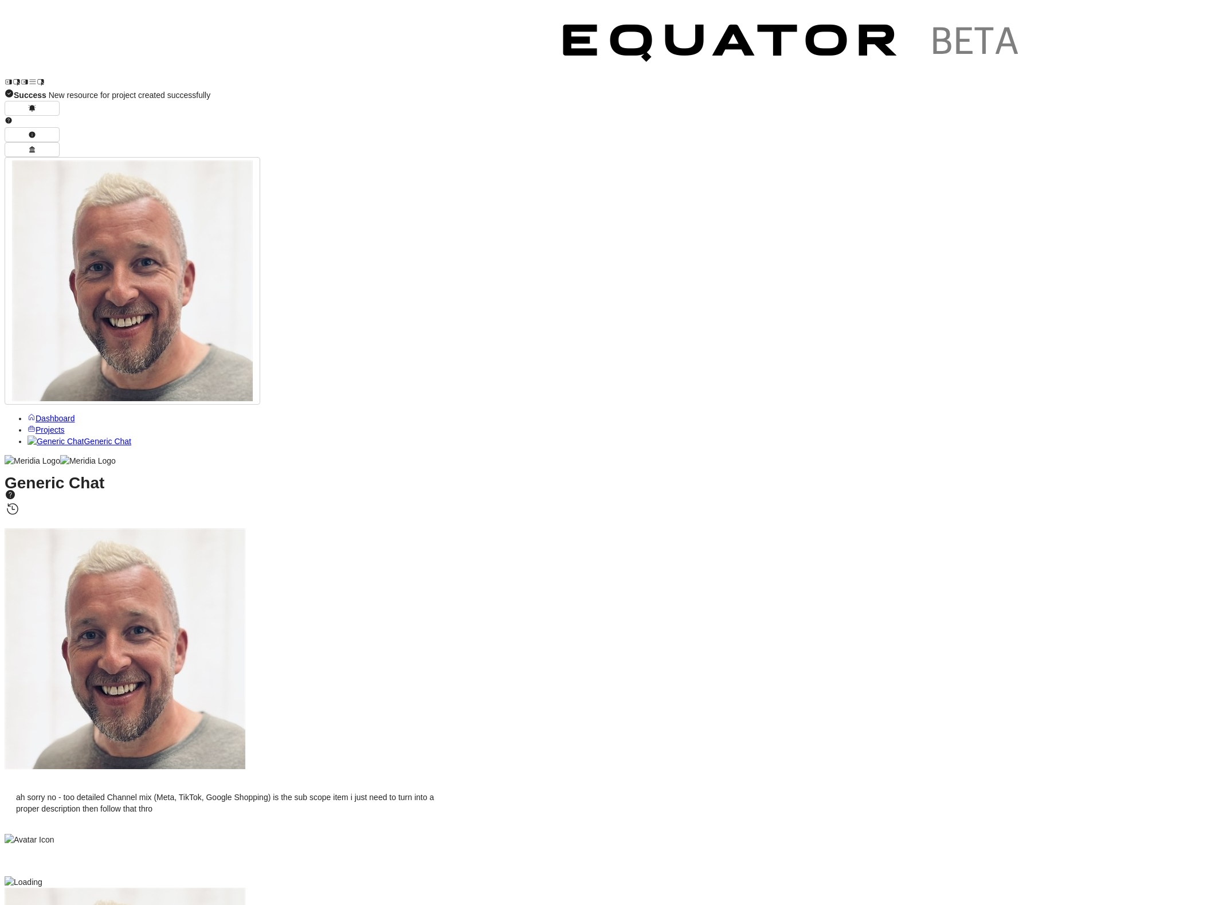
scroll to position [-1032, 0]
drag, startPoint x: 327, startPoint y: 577, endPoint x: 518, endPoint y: 587, distance: 191.1
drag, startPoint x: 303, startPoint y: 575, endPoint x: 492, endPoint y: 586, distance: 188.9
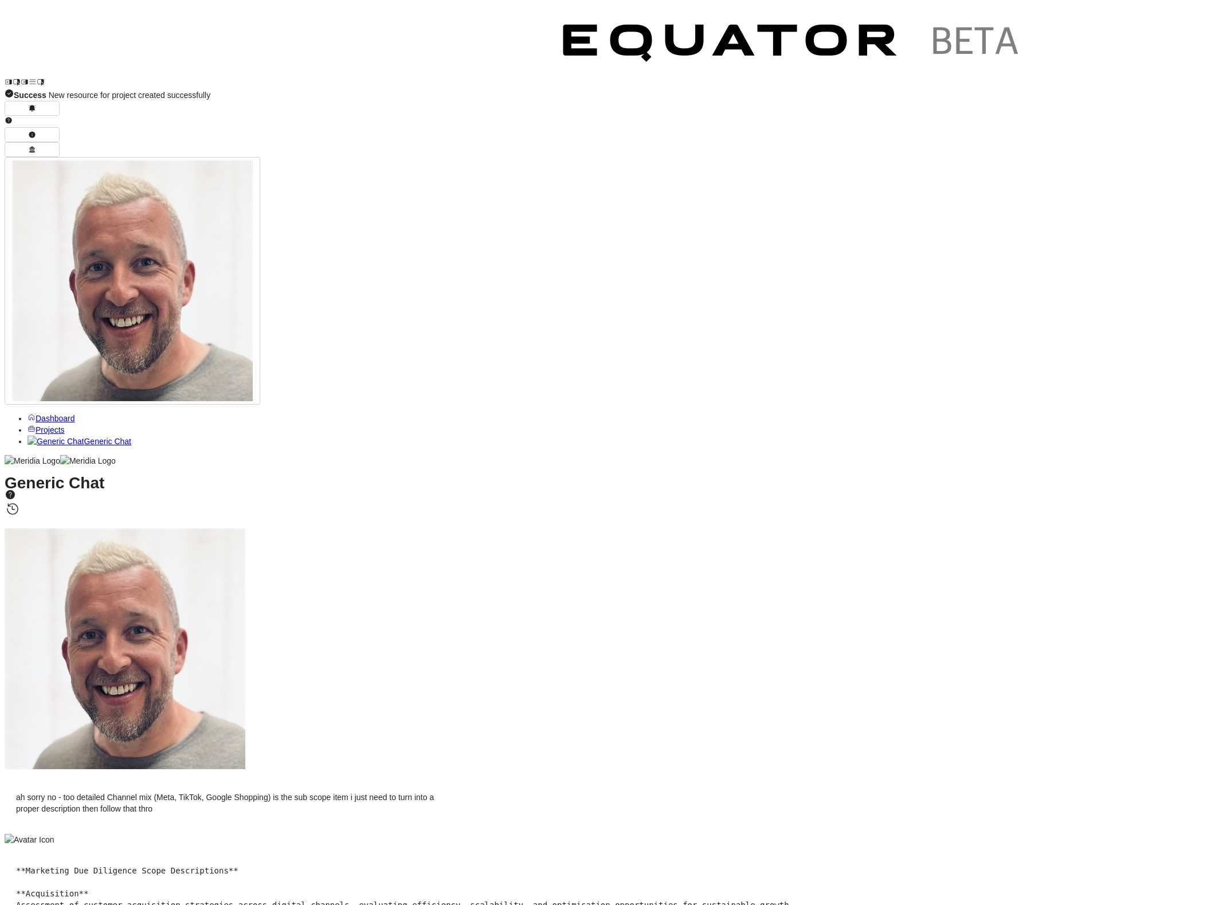
drag, startPoint x: 315, startPoint y: 414, endPoint x: 432, endPoint y: 425, distance: 118.0
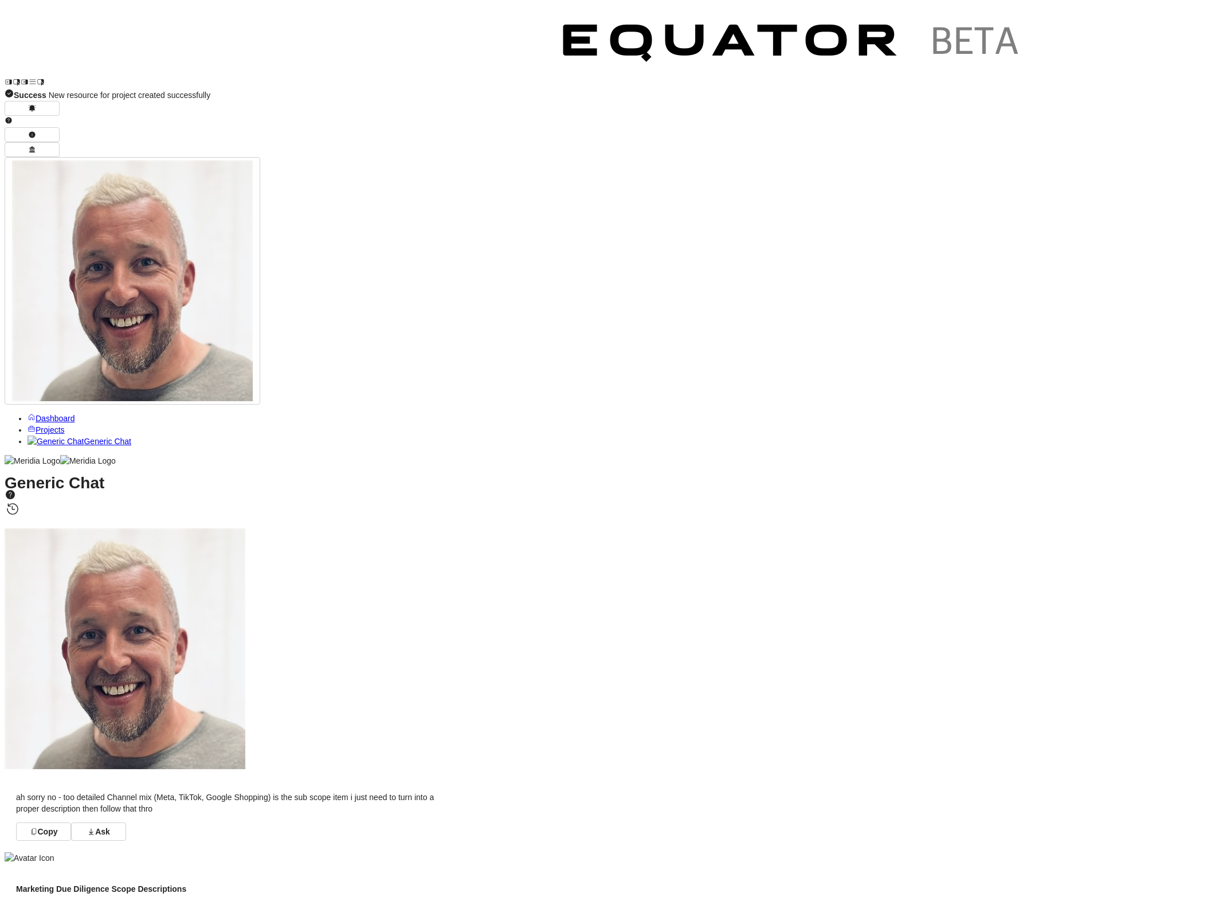
drag, startPoint x: 268, startPoint y: 344, endPoint x: 573, endPoint y: 347, distance: 304.3
drag, startPoint x: 269, startPoint y: 357, endPoint x: 531, endPoint y: 357, distance: 261.3
drag, startPoint x: 268, startPoint y: 375, endPoint x: 555, endPoint y: 378, distance: 287.2
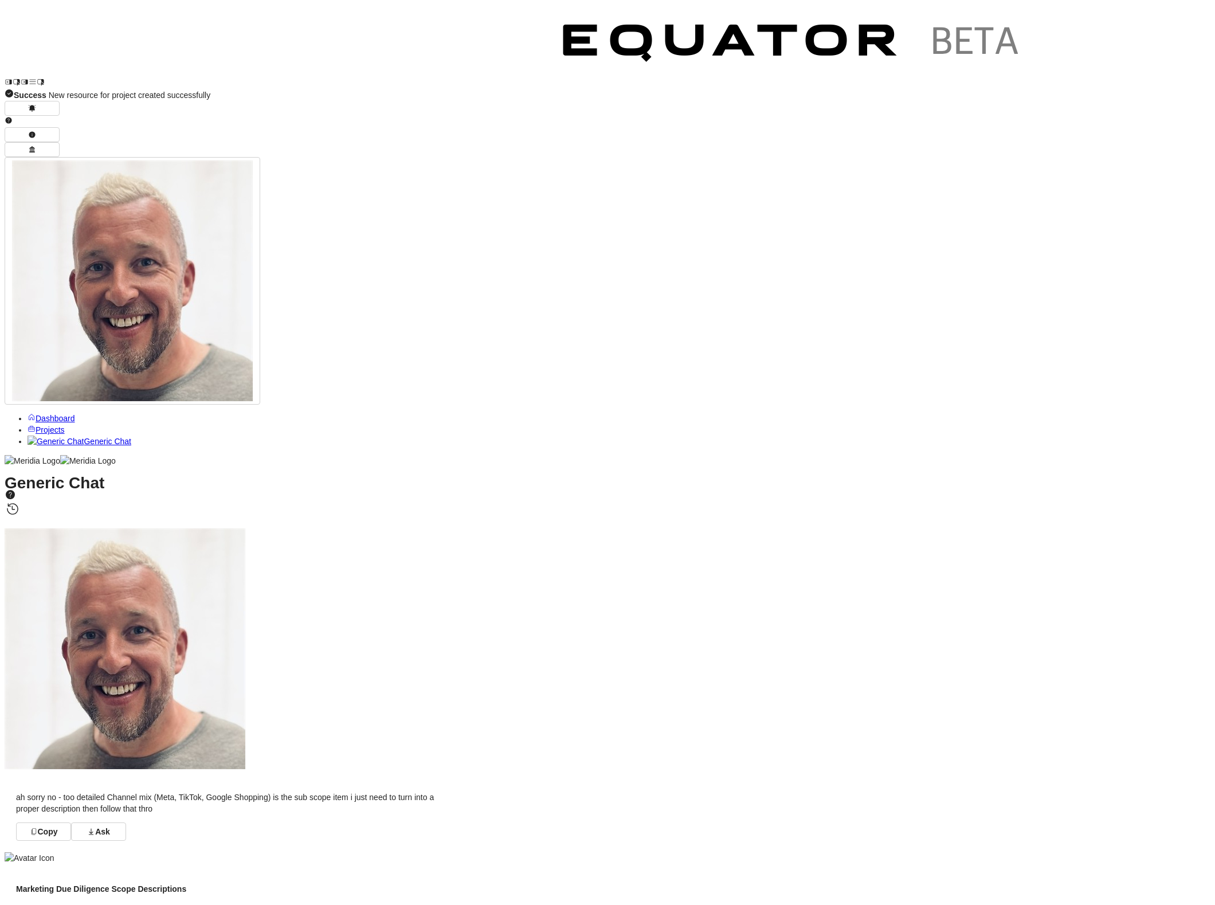
drag, startPoint x: 569, startPoint y: 389, endPoint x: 265, endPoint y: 388, distance: 304.3
drag, startPoint x: 268, startPoint y: 403, endPoint x: 563, endPoint y: 409, distance: 294.7
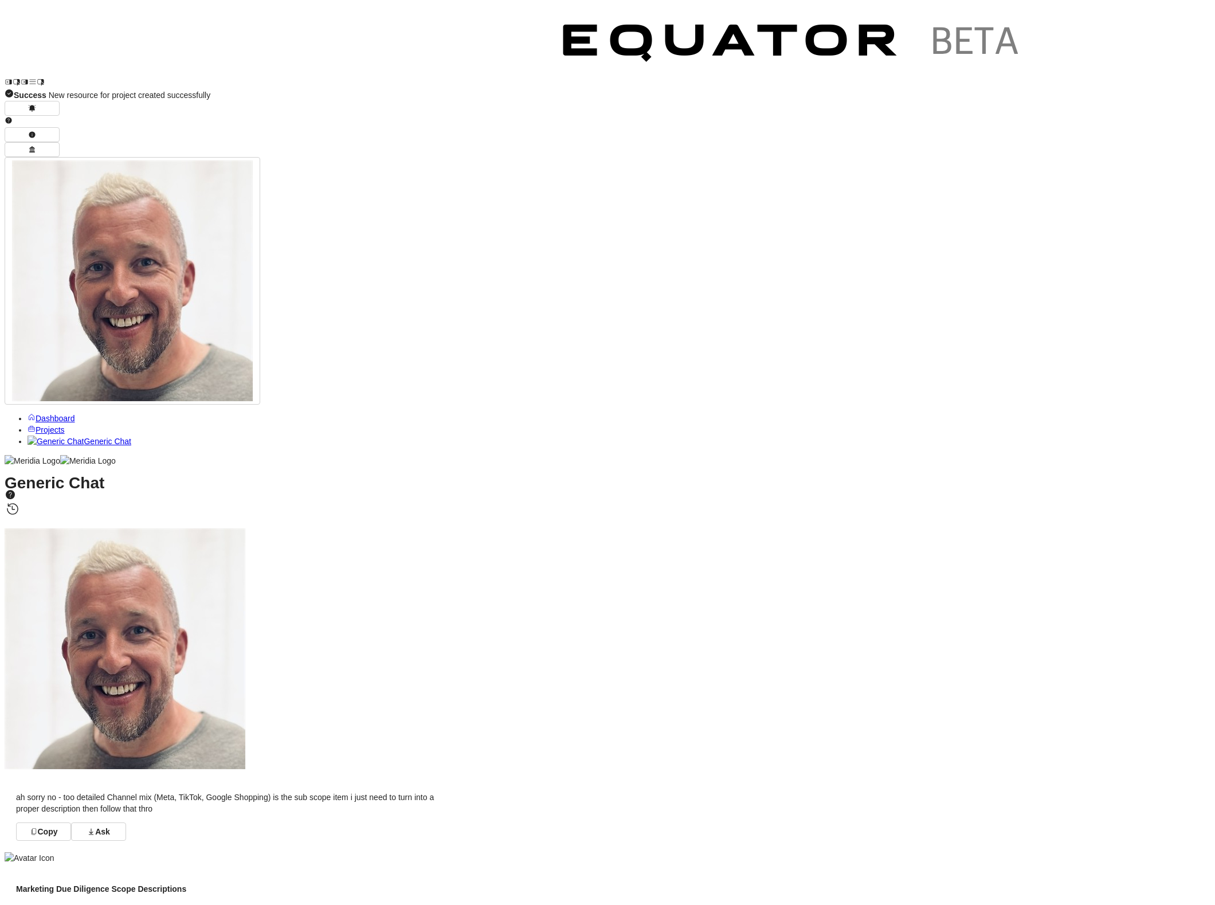
drag, startPoint x: 268, startPoint y: 416, endPoint x: 512, endPoint y: 421, distance: 244.2
drag, startPoint x: 269, startPoint y: 470, endPoint x: 503, endPoint y: 472, distance: 234.4
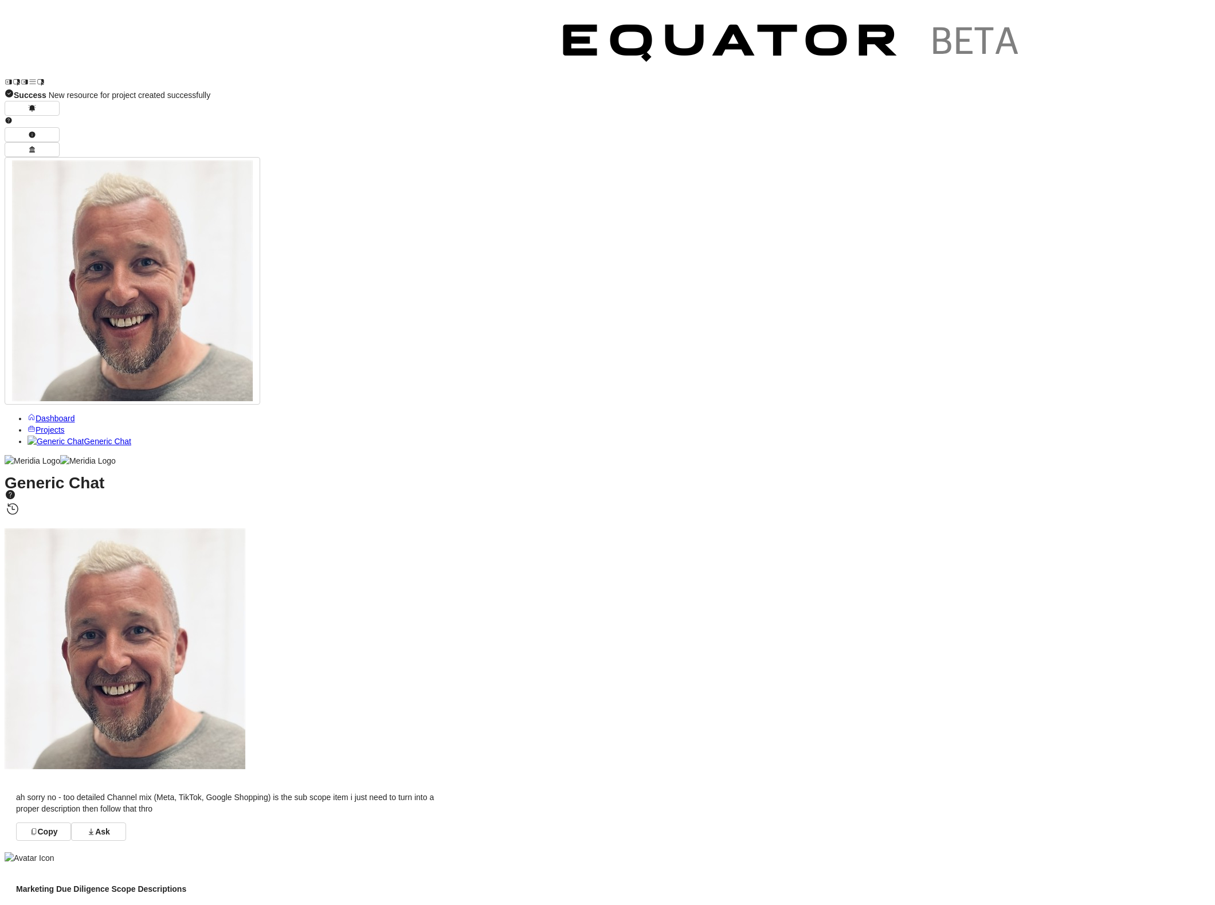
drag, startPoint x: 295, startPoint y: 483, endPoint x: 540, endPoint y: 488, distance: 244.8
drag, startPoint x: 269, startPoint y: 500, endPoint x: 544, endPoint y: 501, distance: 275.1
drag, startPoint x: 271, startPoint y: 567, endPoint x: 480, endPoint y: 565, distance: 209.2
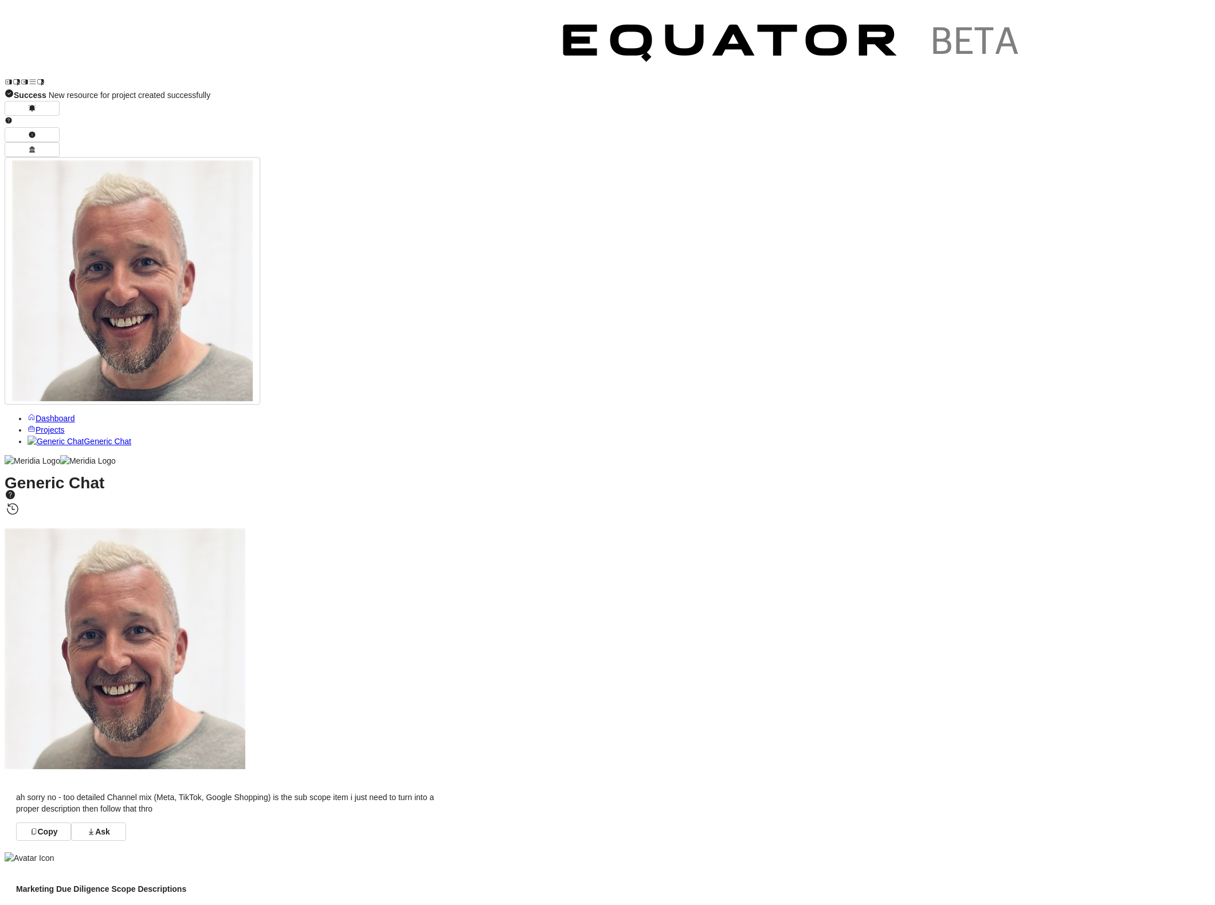
drag, startPoint x: 488, startPoint y: 547, endPoint x: 366, endPoint y: 542, distance: 121.6
drag, startPoint x: 452, startPoint y: 570, endPoint x: 268, endPoint y: 570, distance: 184.5
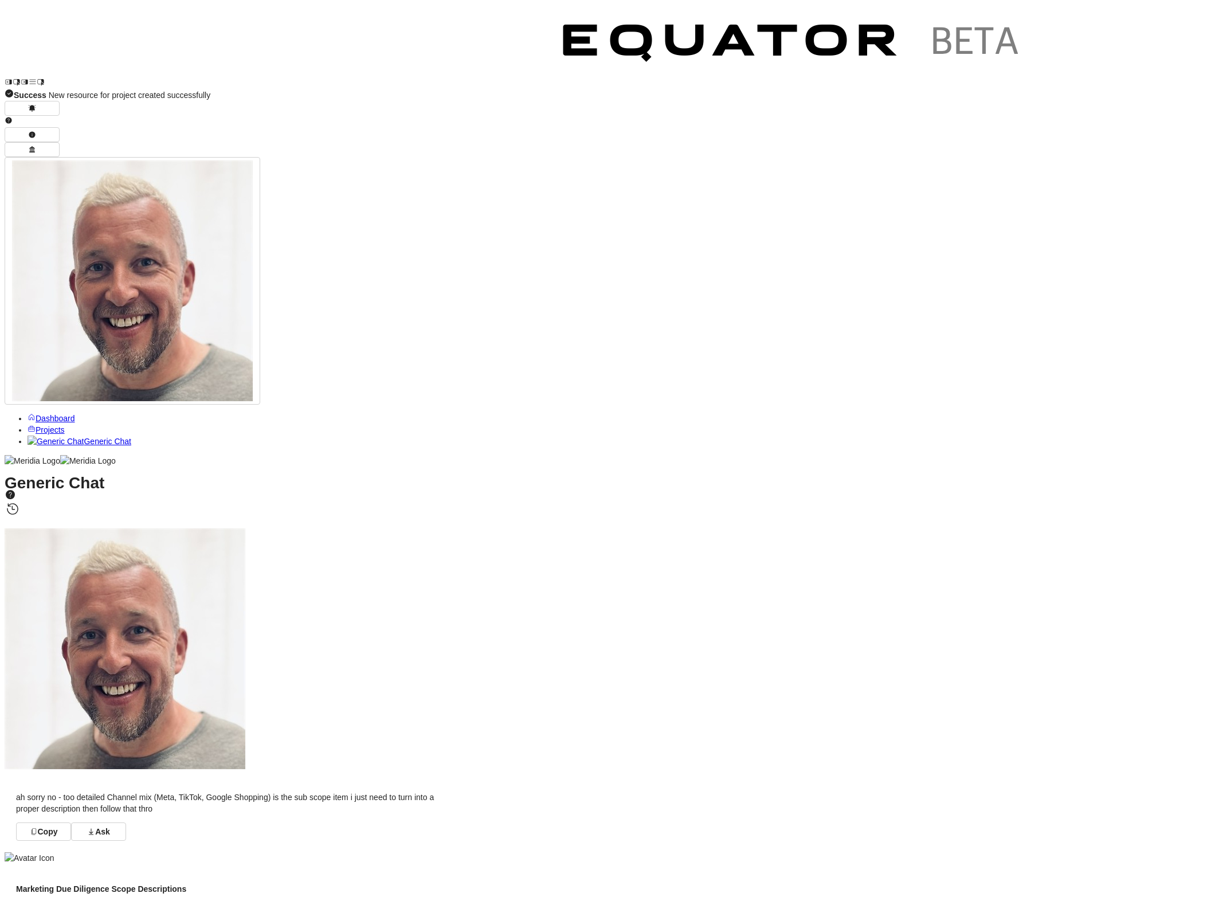
drag, startPoint x: 309, startPoint y: 579, endPoint x: 491, endPoint y: 579, distance: 182.3
drag, startPoint x: 279, startPoint y: 593, endPoint x: 494, endPoint y: 587, distance: 215.0
drag, startPoint x: 269, startPoint y: 610, endPoint x: 482, endPoint y: 607, distance: 213.2
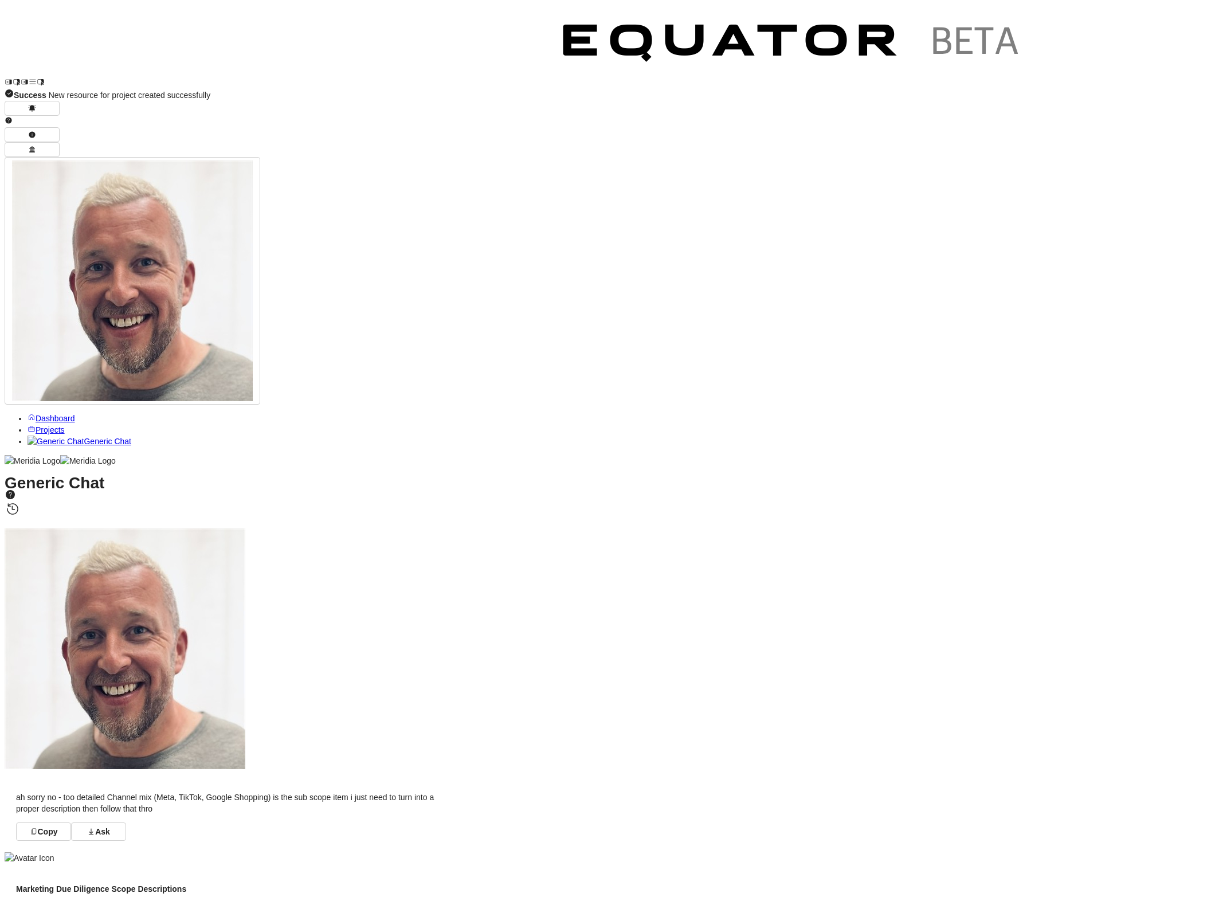
drag, startPoint x: 434, startPoint y: 536, endPoint x: 316, endPoint y: 526, distance: 119.1
drag, startPoint x: 269, startPoint y: 559, endPoint x: 536, endPoint y: 555, distance: 267.7
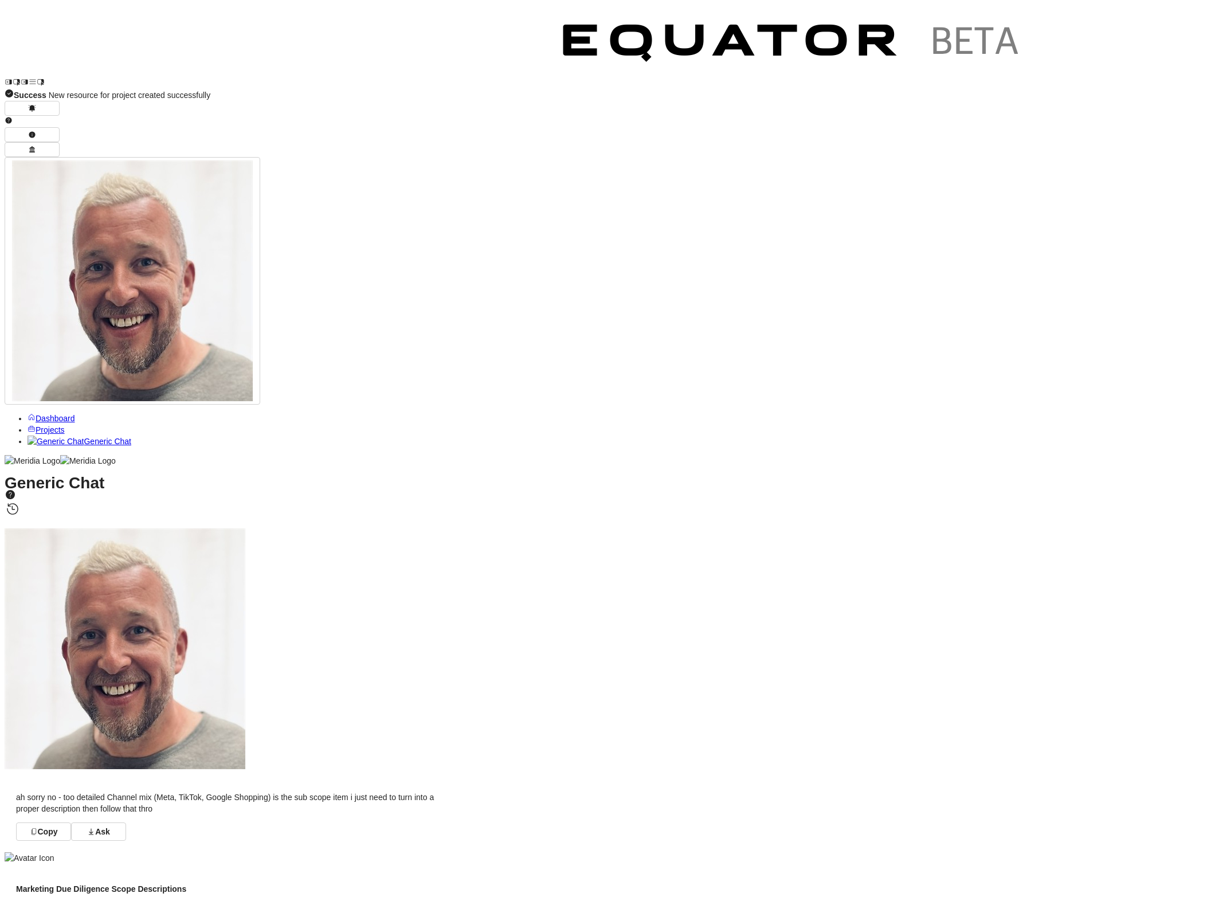
drag, startPoint x: 269, startPoint y: 570, endPoint x: 514, endPoint y: 571, distance: 244.7
drag, startPoint x: 514, startPoint y: 582, endPoint x: 266, endPoint y: 587, distance: 248.2
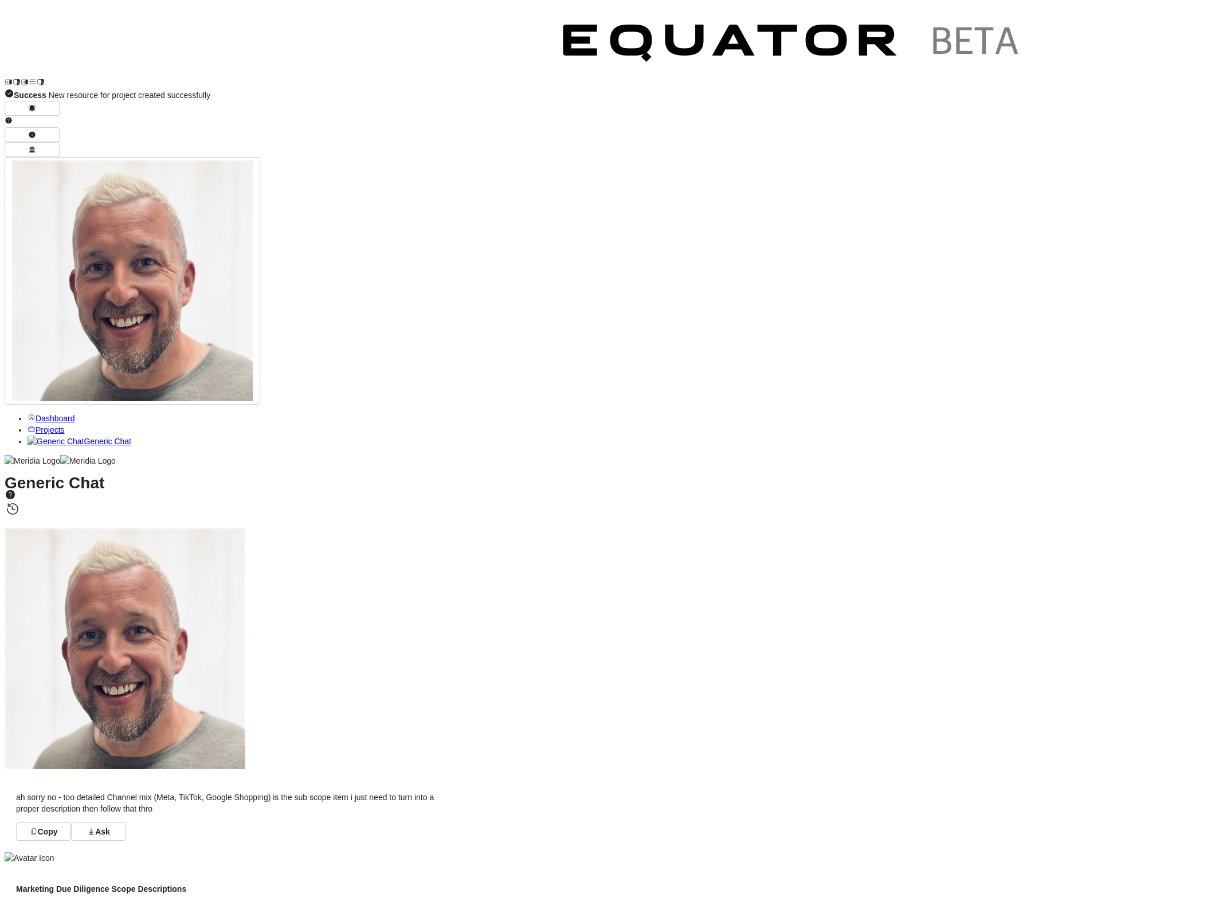
drag, startPoint x: 488, startPoint y: 602, endPoint x: 263, endPoint y: 599, distance: 225.3
drag, startPoint x: 273, startPoint y: 611, endPoint x: 493, endPoint y: 624, distance: 219.9
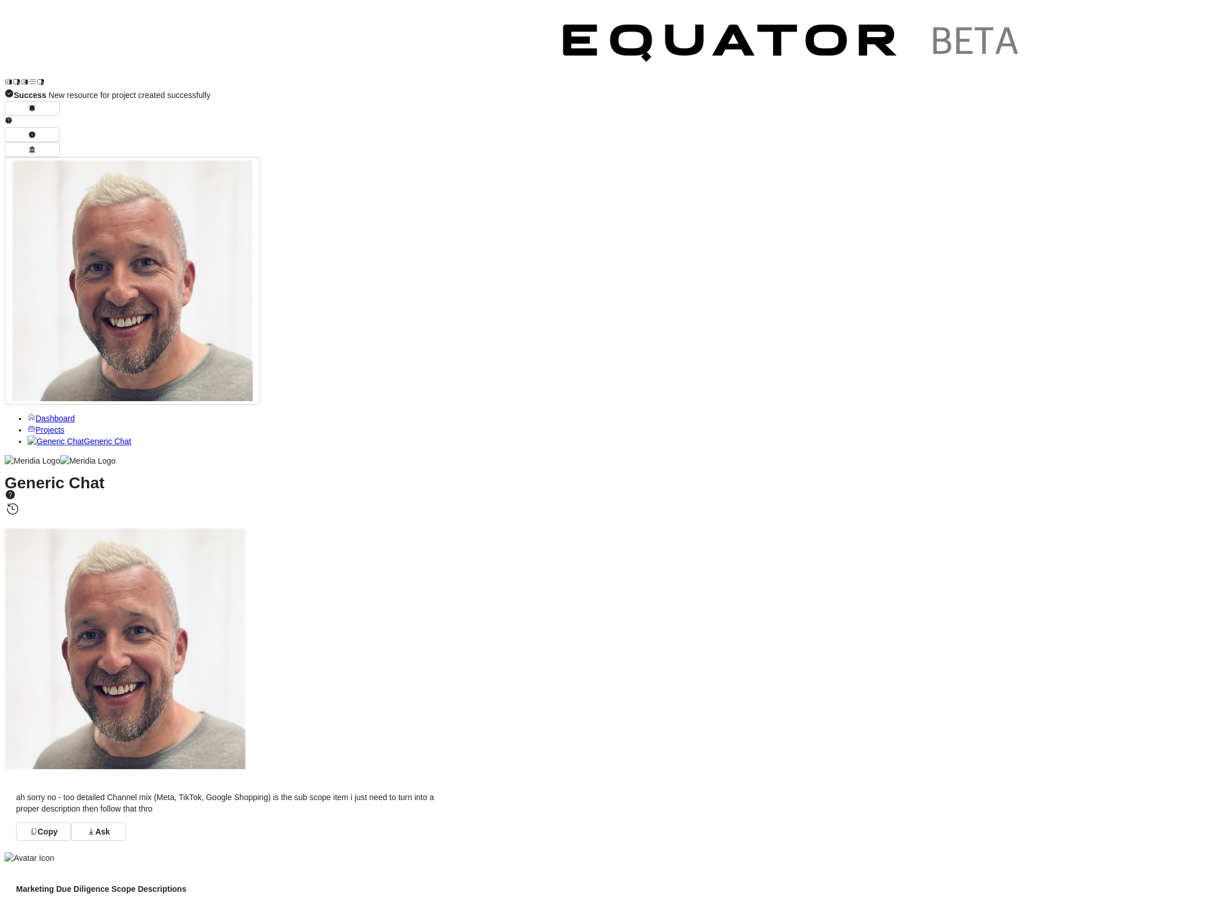
scroll to position [-99, 0]
drag, startPoint x: 342, startPoint y: 601, endPoint x: 287, endPoint y: 592, distance: 56.3
drag, startPoint x: 267, startPoint y: 624, endPoint x: 525, endPoint y: 629, distance: 258.5
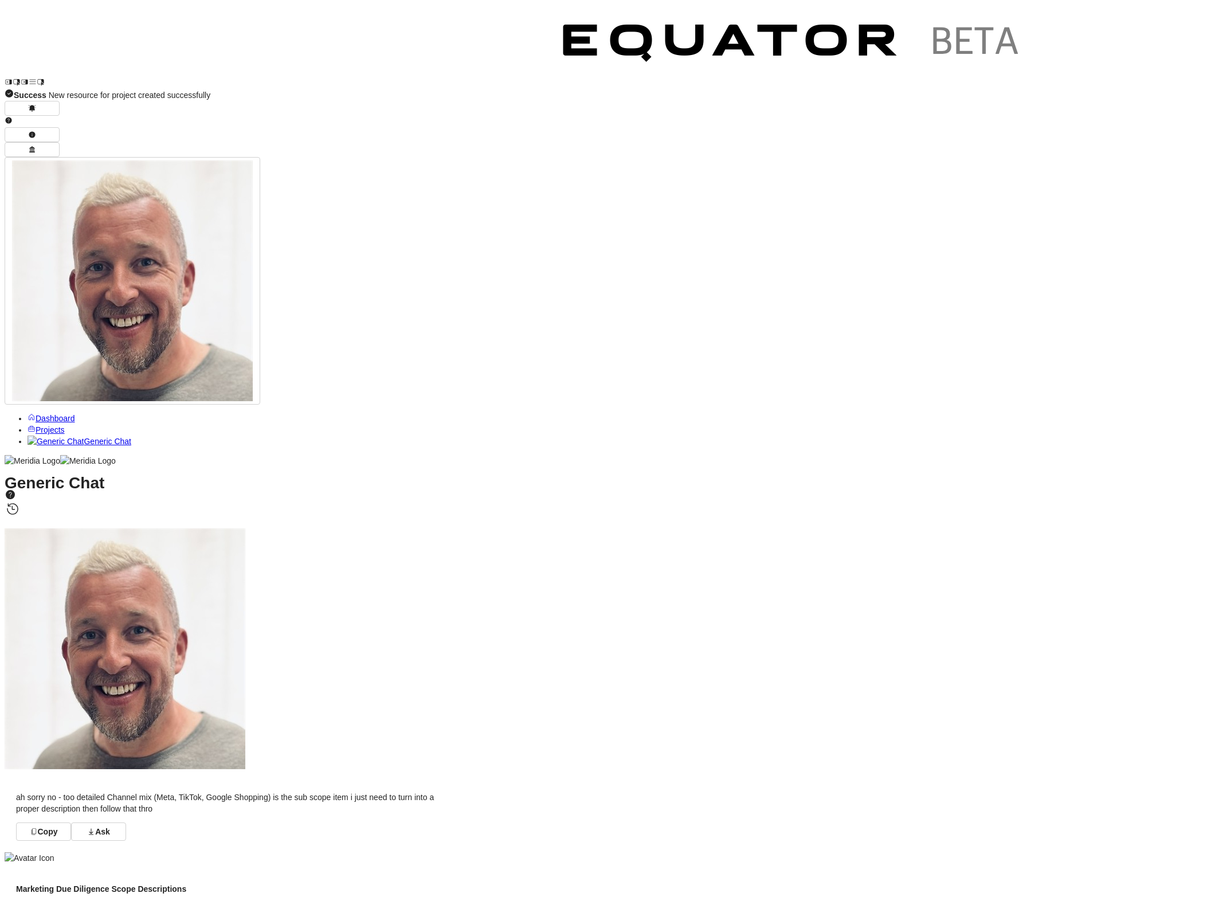
drag, startPoint x: 473, startPoint y: 642, endPoint x: 269, endPoint y: 637, distance: 204.1
drag, startPoint x: 268, startPoint y: 554, endPoint x: 471, endPoint y: 552, distance: 202.9
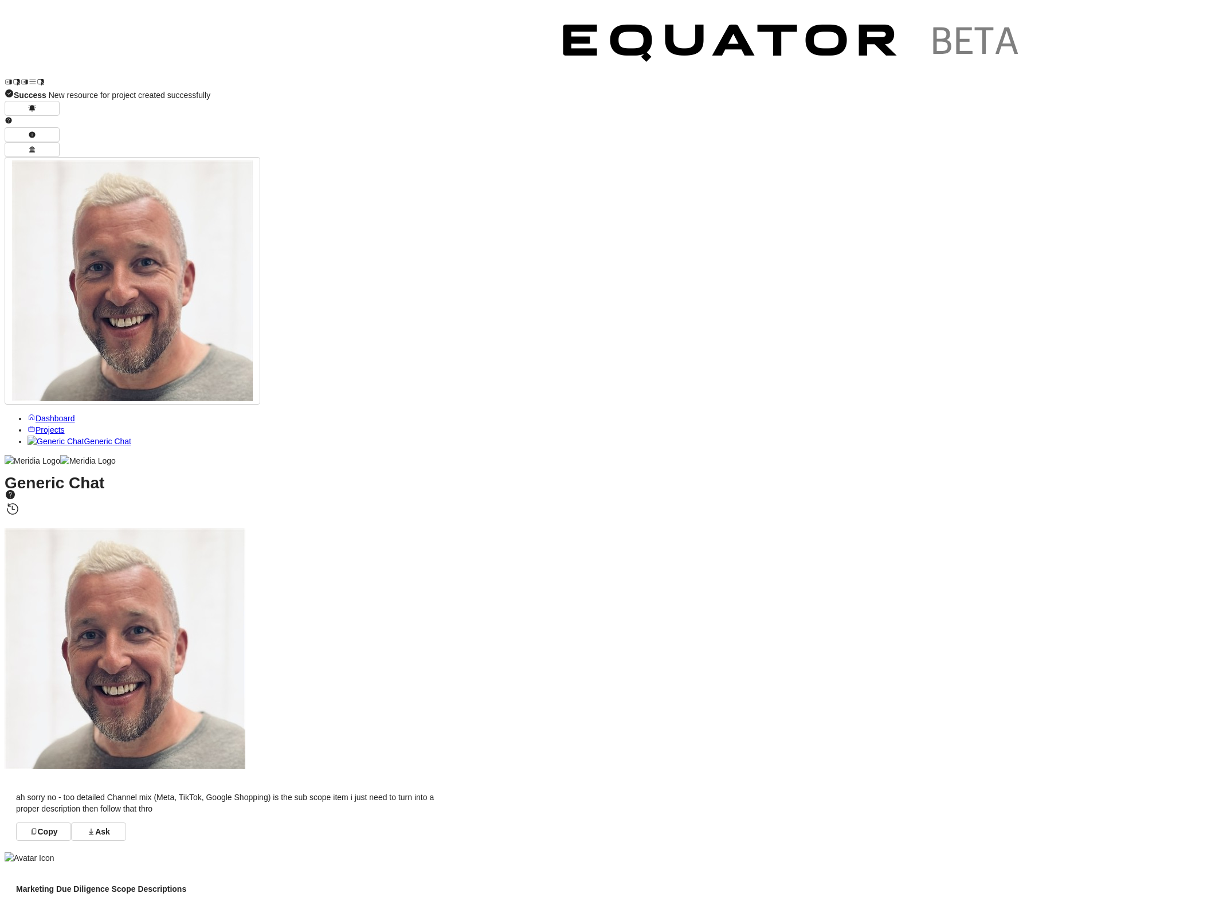
drag, startPoint x: 269, startPoint y: 567, endPoint x: 454, endPoint y: 568, distance: 185.1
drag, startPoint x: 303, startPoint y: 588, endPoint x: 436, endPoint y: 599, distance: 132.8
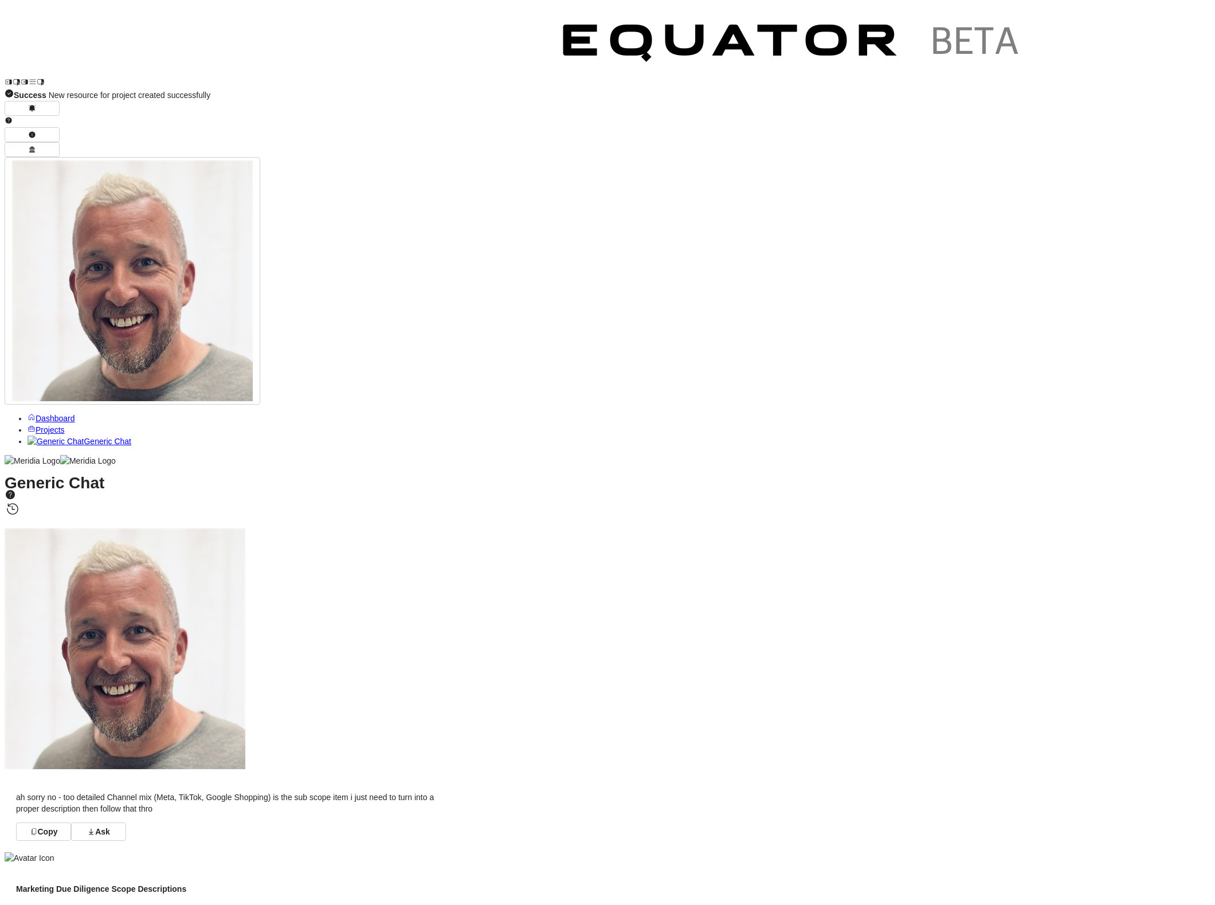
drag, startPoint x: 268, startPoint y: 622, endPoint x: 519, endPoint y: 622, distance: 250.5
drag, startPoint x: 268, startPoint y: 637, endPoint x: 434, endPoint y: 628, distance: 166.5
drag, startPoint x: 267, startPoint y: 648, endPoint x: 454, endPoint y: 651, distance: 187.4
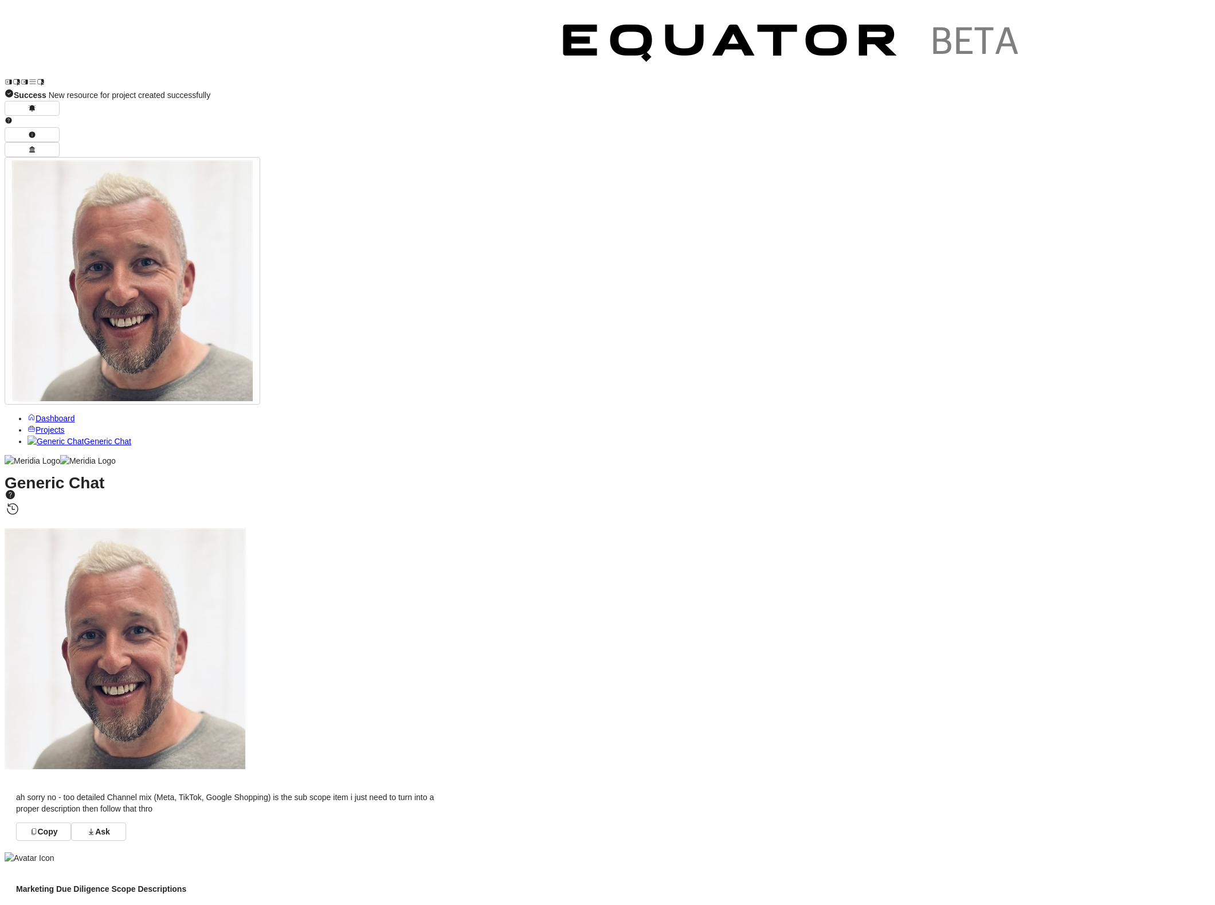
drag, startPoint x: 269, startPoint y: 661, endPoint x: 474, endPoint y: 664, distance: 204.6
drag, startPoint x: 400, startPoint y: 685, endPoint x: 515, endPoint y: 698, distance: 115.3
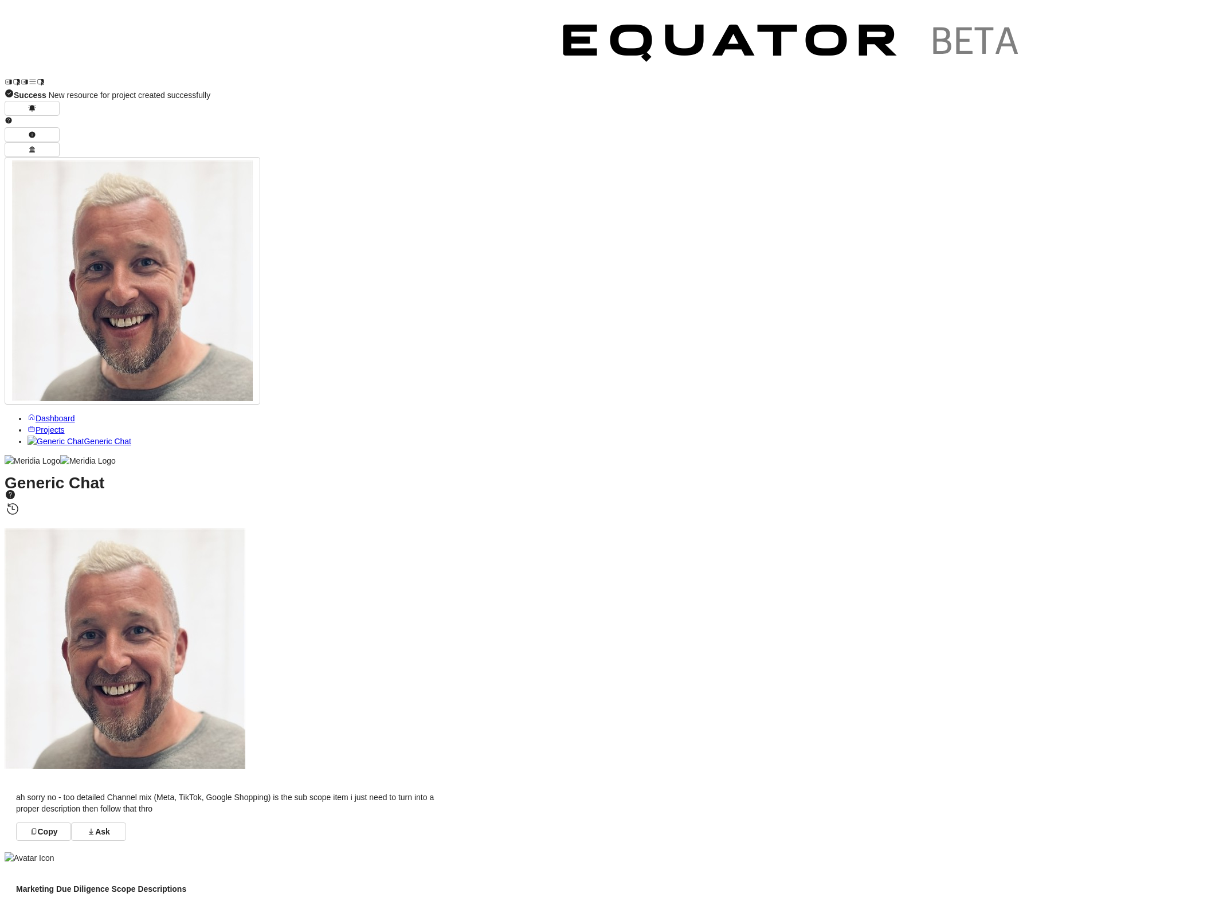
drag, startPoint x: 269, startPoint y: 718, endPoint x: 508, endPoint y: 715, distance: 239.6
drag, startPoint x: 269, startPoint y: 731, endPoint x: 468, endPoint y: 732, distance: 199.5
drag, startPoint x: 266, startPoint y: 743, endPoint x: 520, endPoint y: 746, distance: 254.5
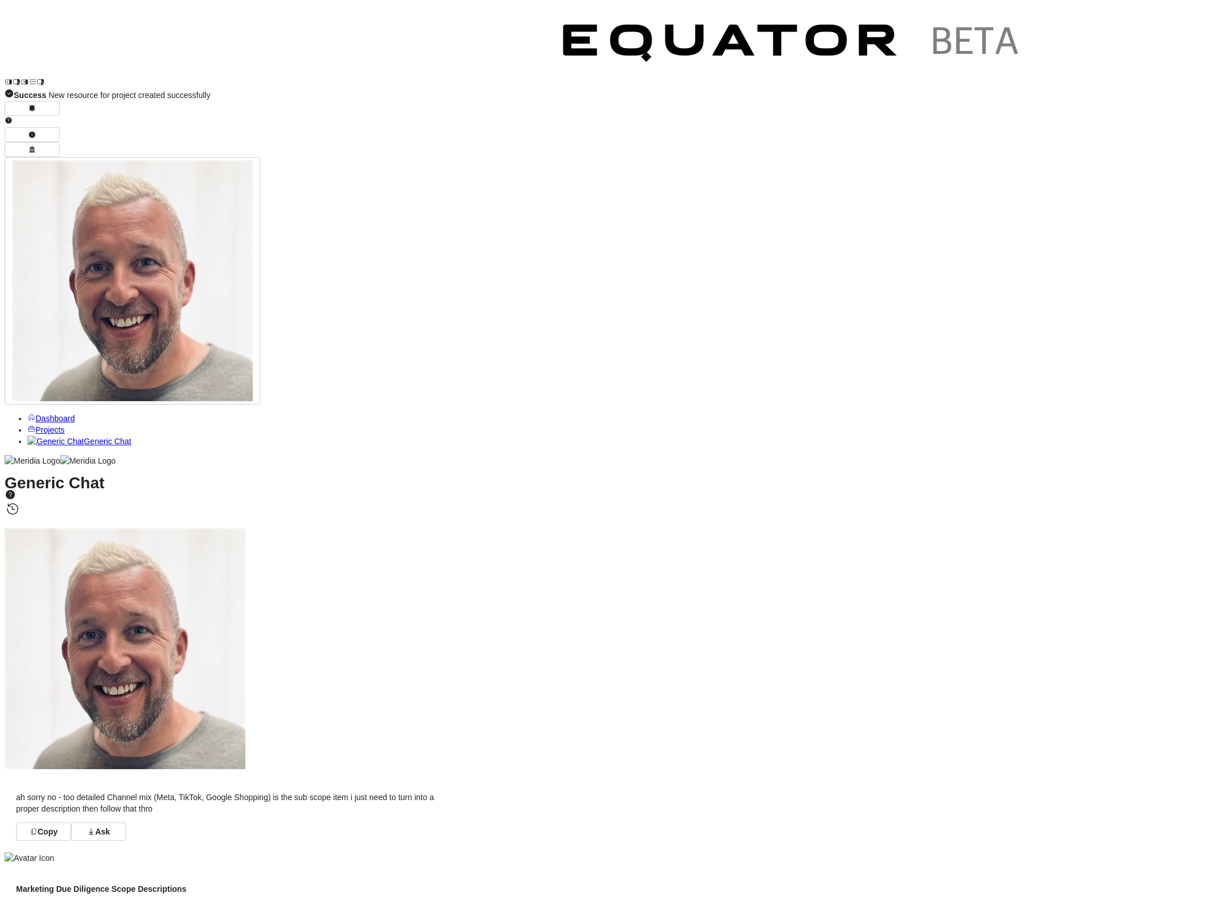
drag, startPoint x: 440, startPoint y: 757, endPoint x: 268, endPoint y: 762, distance: 172.0
paste textarea "**********"
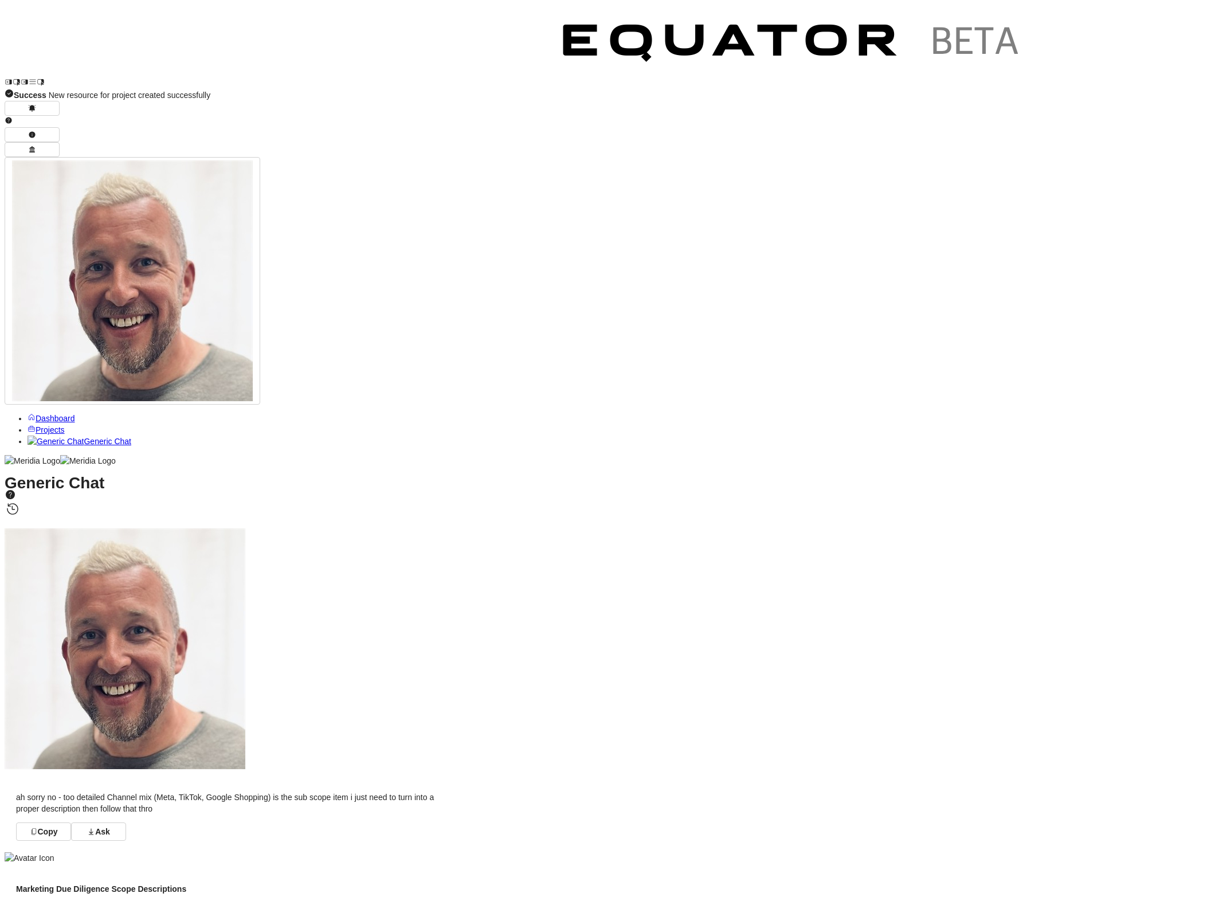
type textarea "**********"
drag, startPoint x: 1144, startPoint y: 896, endPoint x: 1137, endPoint y: 892, distance: 8.0
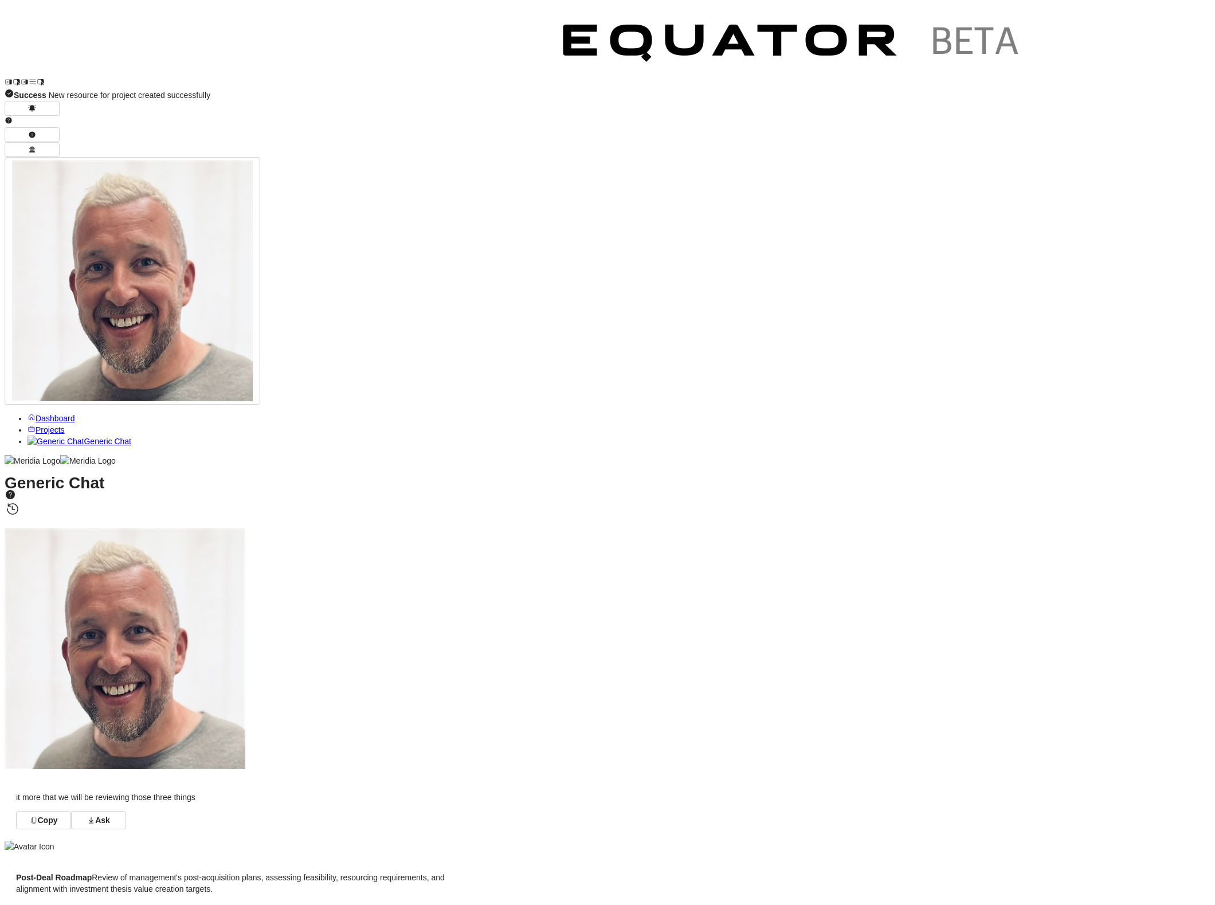
drag, startPoint x: 330, startPoint y: 491, endPoint x: 489, endPoint y: 507, distance: 160.7
click at [446, 872] on p "Post-Deal Roadmap Review of management's post-acquisition plans, assessing feas…" at bounding box center [231, 883] width 430 height 23
drag, startPoint x: 302, startPoint y: 590, endPoint x: 490, endPoint y: 608, distance: 188.8
drag, startPoint x: 326, startPoint y: 684, endPoint x: 428, endPoint y: 693, distance: 102.4
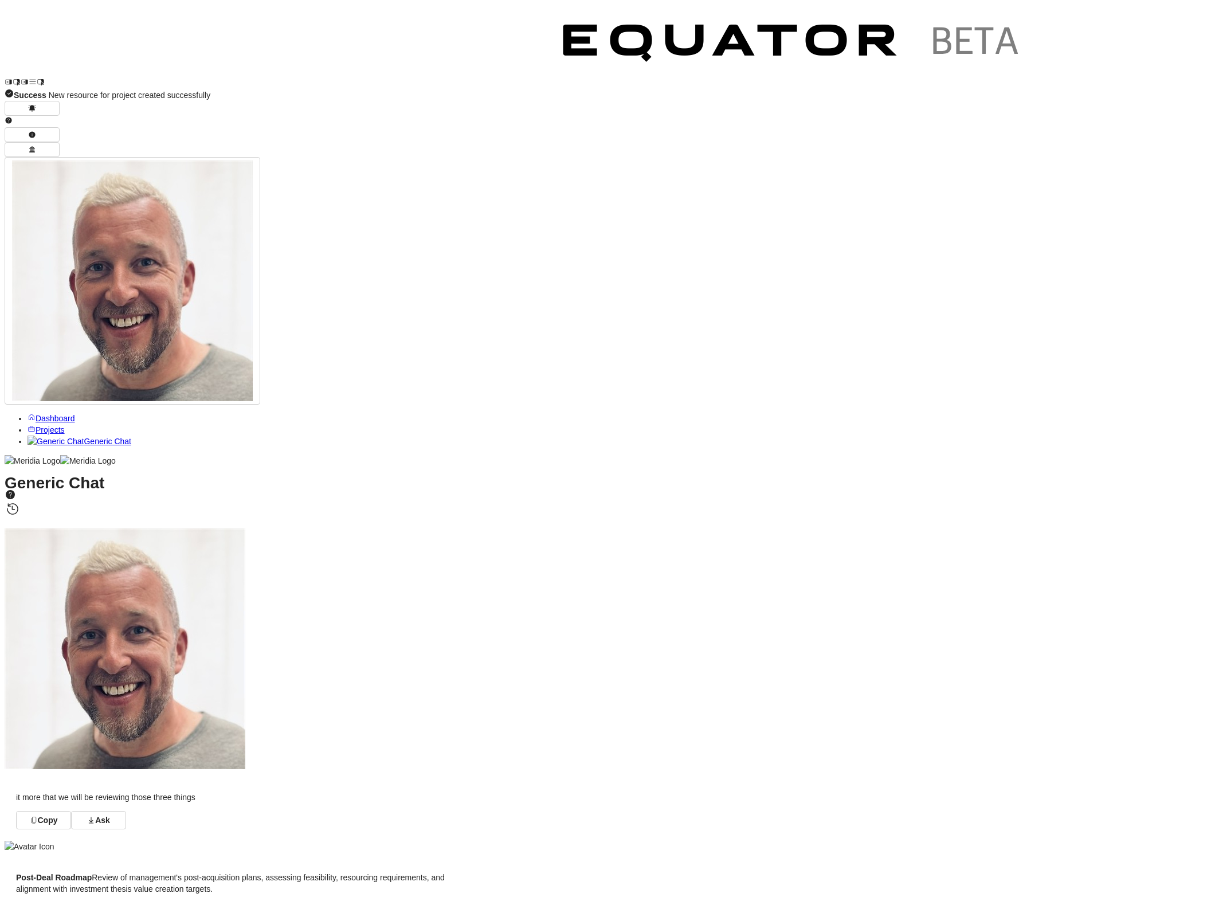
paste textarea "**********"
type textarea "**********"
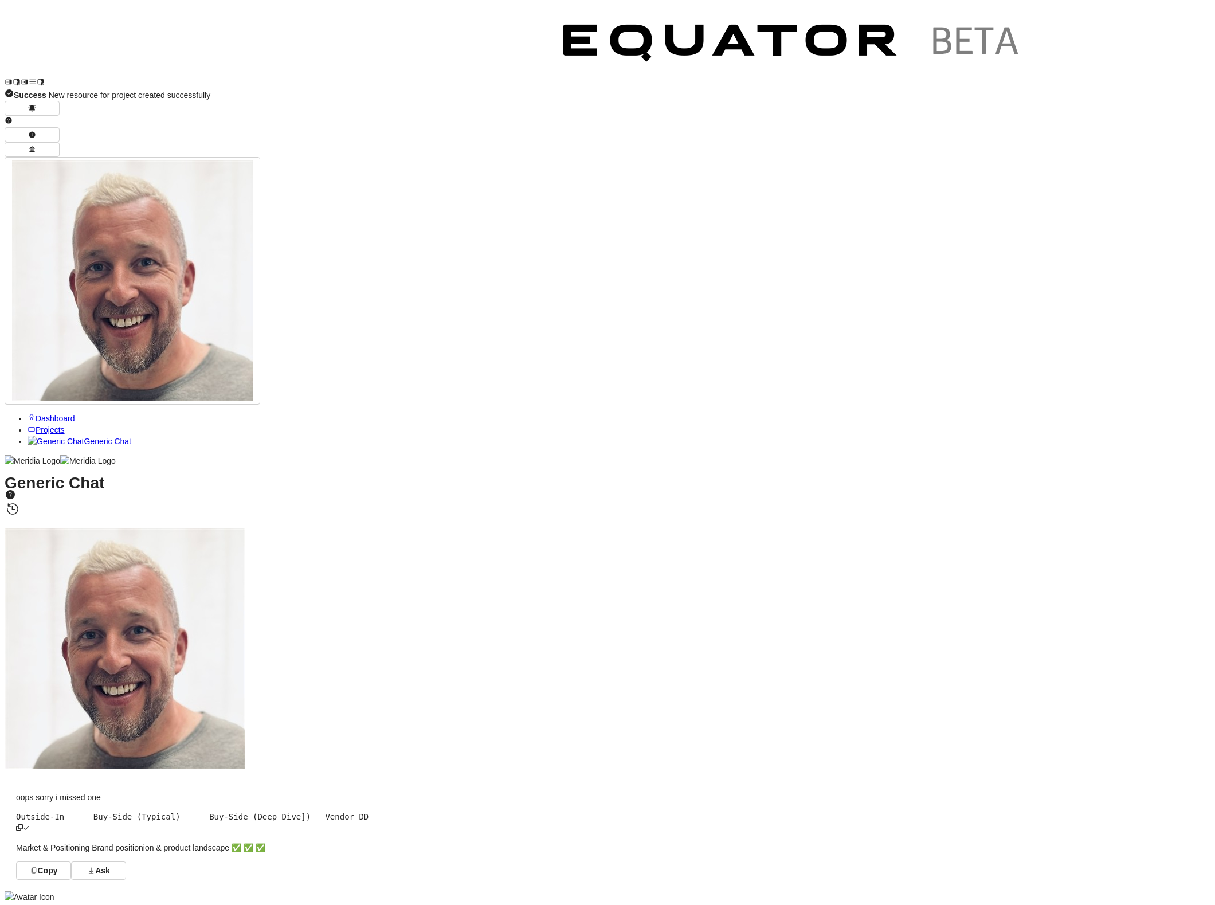
drag, startPoint x: 404, startPoint y: 693, endPoint x: 335, endPoint y: 688, distance: 69.5
drag, startPoint x: 331, startPoint y: 686, endPoint x: 256, endPoint y: 683, distance: 74.6
drag, startPoint x: 268, startPoint y: 720, endPoint x: 530, endPoint y: 717, distance: 261.4
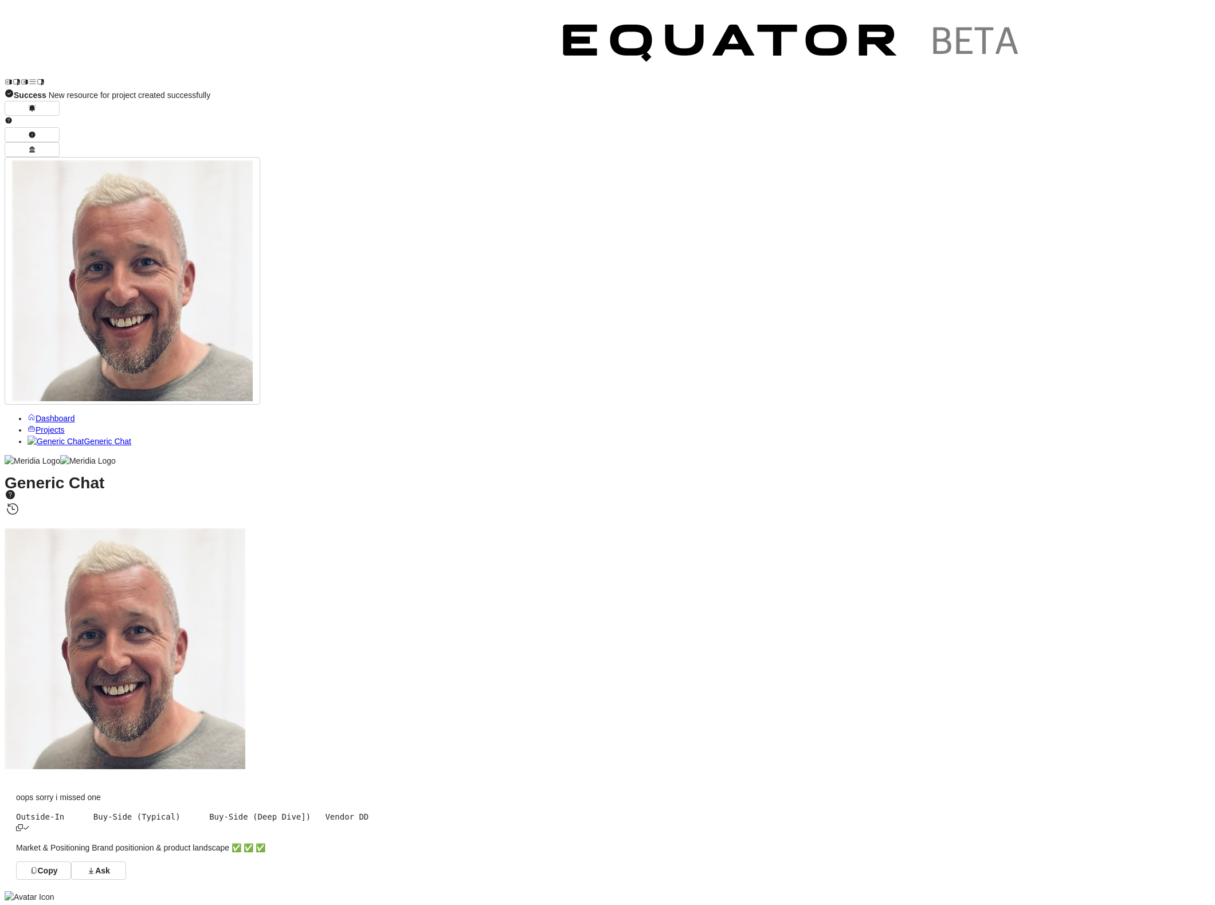
drag, startPoint x: 269, startPoint y: 730, endPoint x: 519, endPoint y: 730, distance: 249.9
drag, startPoint x: 269, startPoint y: 747, endPoint x: 484, endPoint y: 746, distance: 214.4
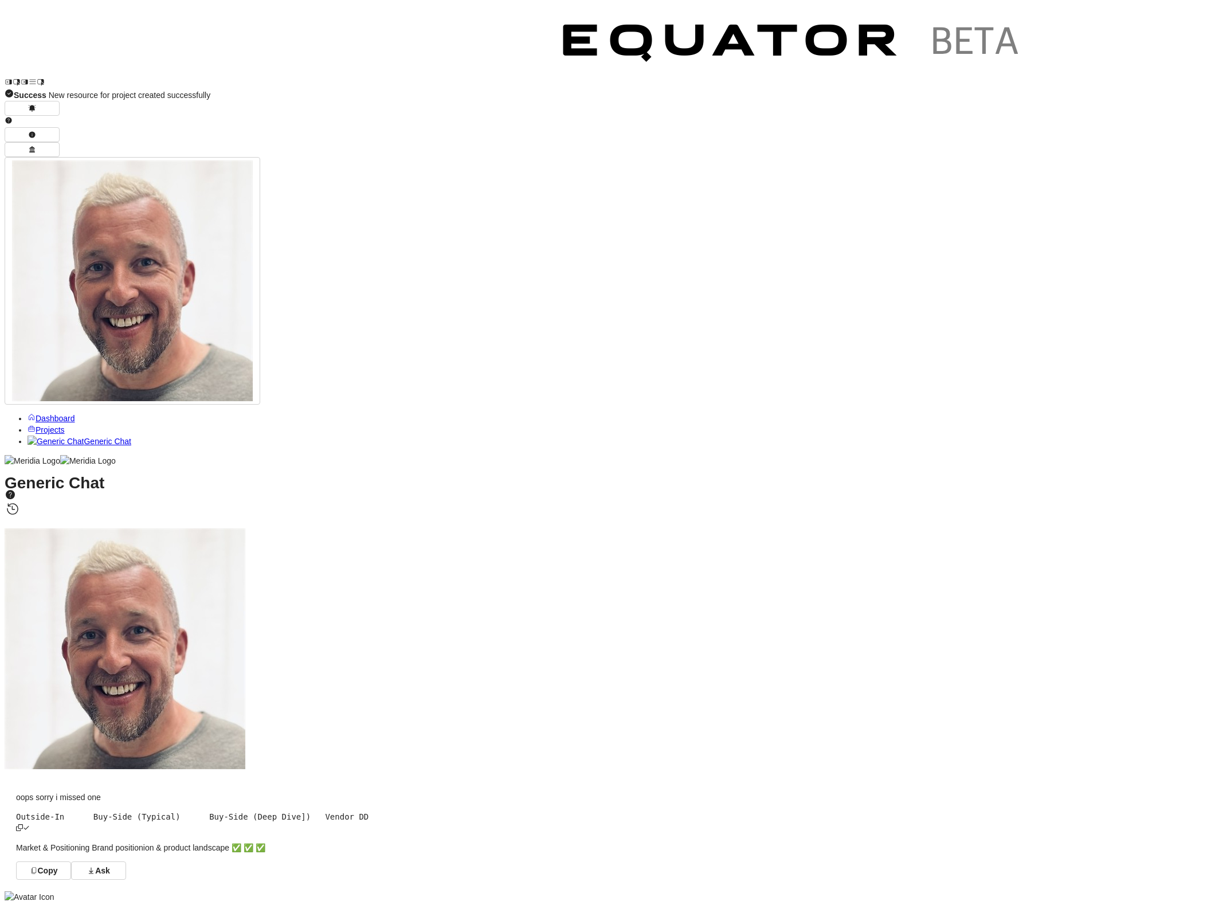
drag, startPoint x: 267, startPoint y: 761, endPoint x: 465, endPoint y: 762, distance: 197.7
